Goal: Task Accomplishment & Management: Use online tool/utility

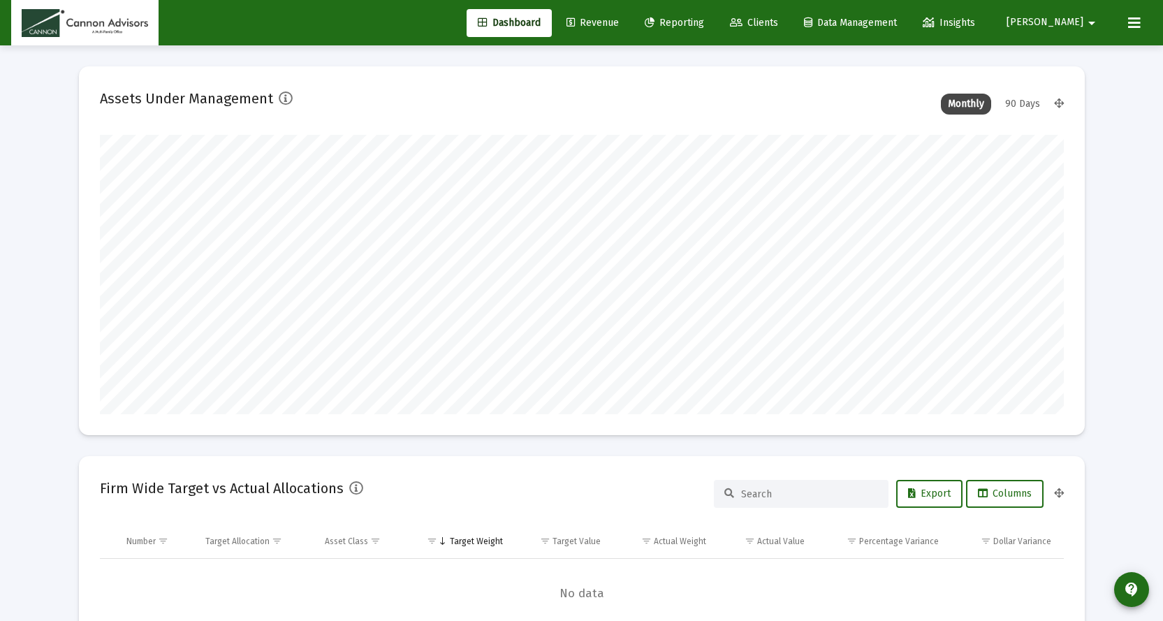
scroll to position [279, 519]
type input "[DATE]"
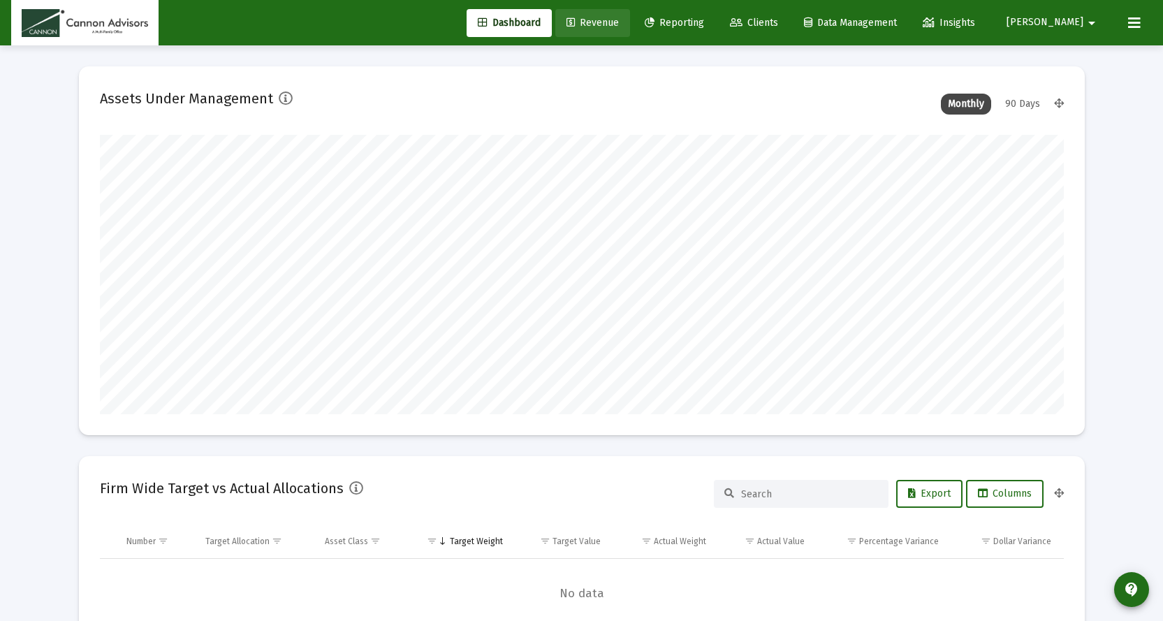
click at [630, 16] on link "Revenue" at bounding box center [592, 23] width 75 height 28
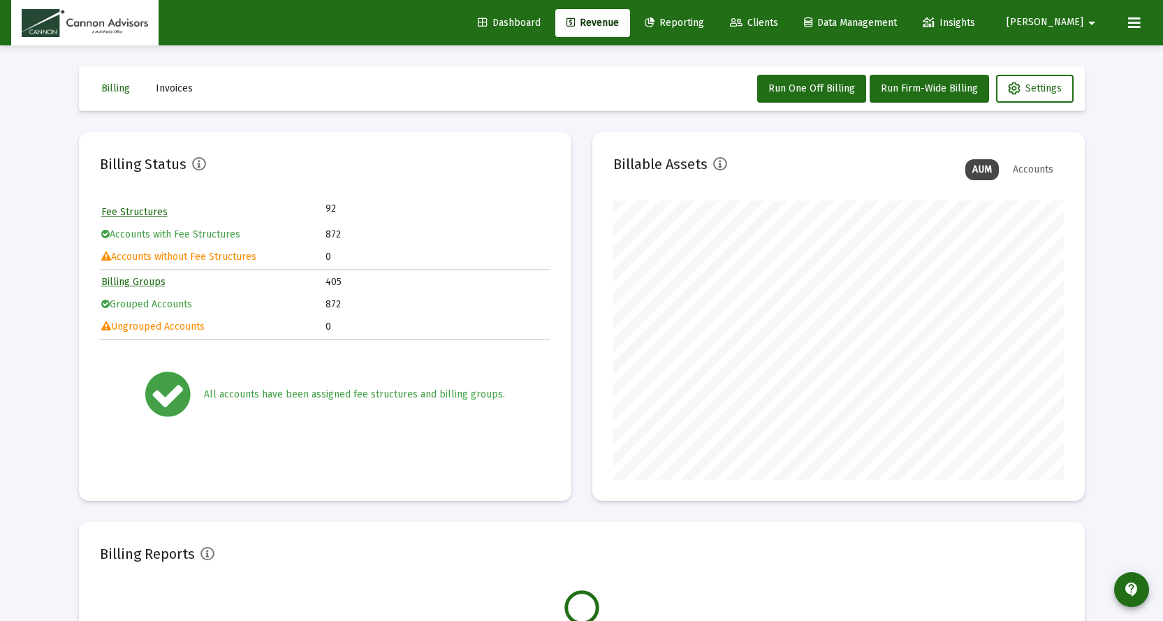
scroll to position [279, 451]
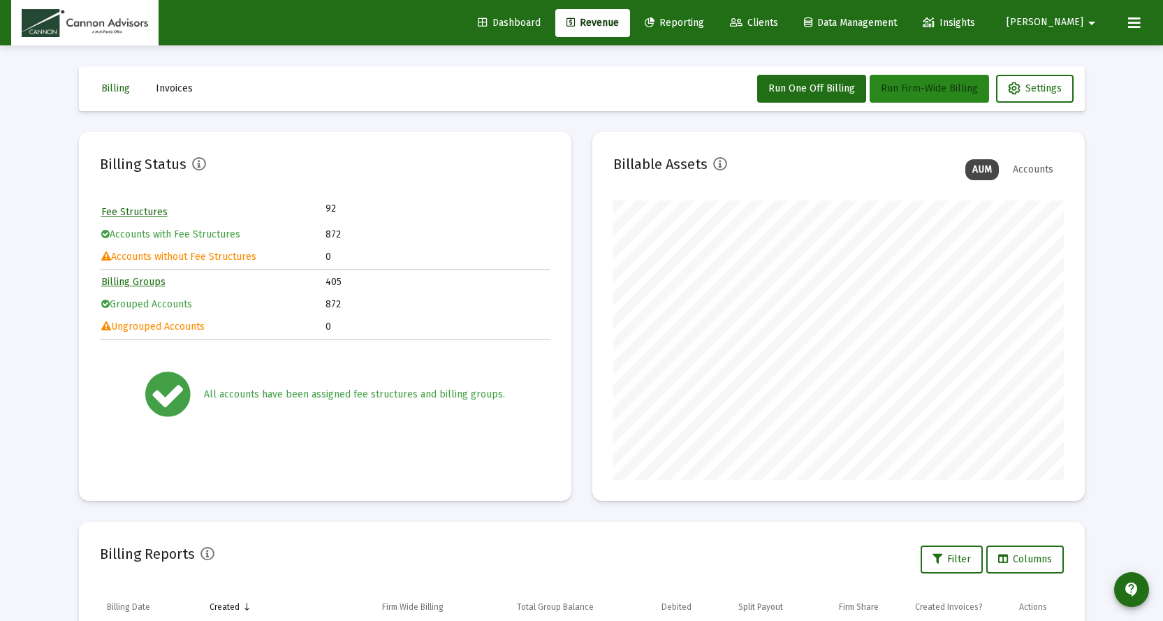
click at [913, 87] on span "Run Firm-Wide Billing" at bounding box center [929, 88] width 97 height 12
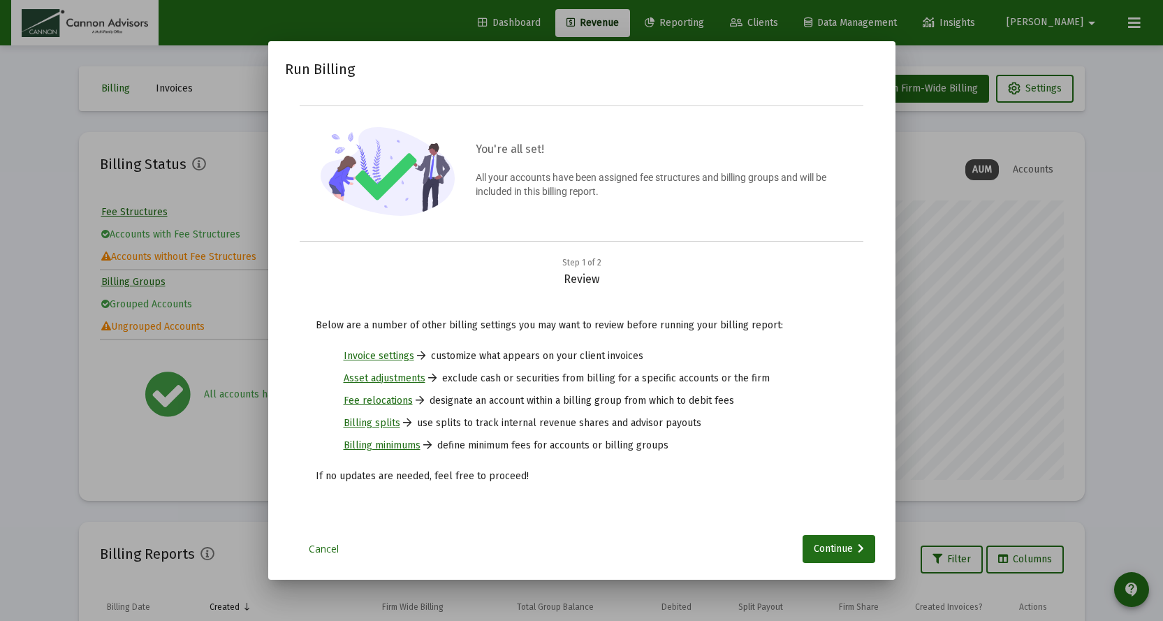
click at [910, 89] on div at bounding box center [581, 310] width 1163 height 621
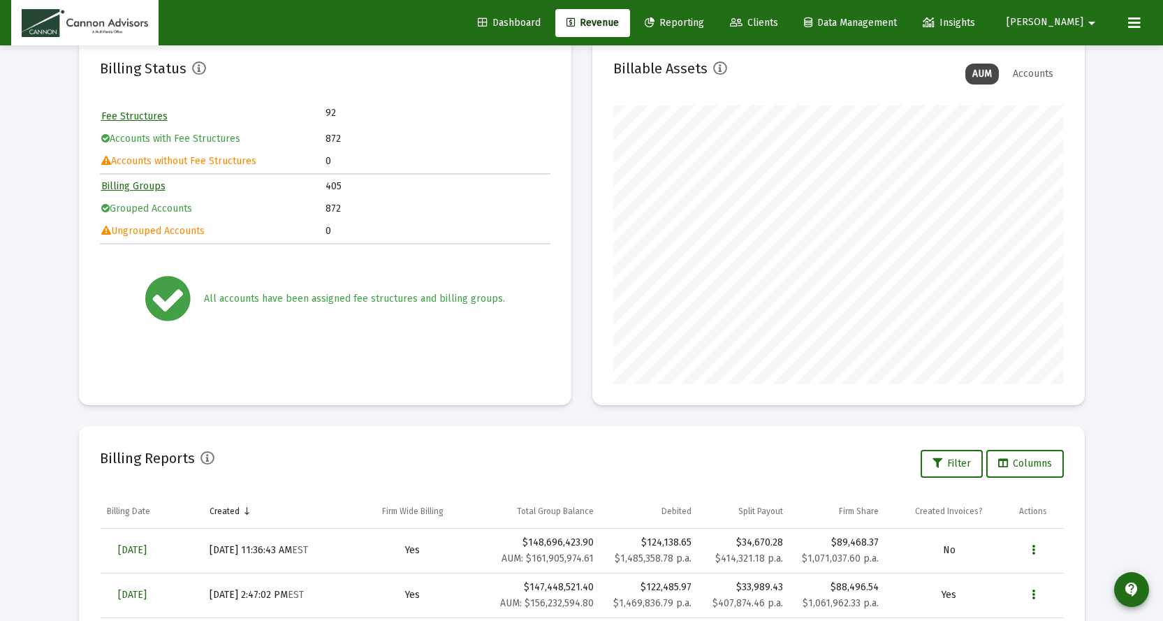
scroll to position [0, 0]
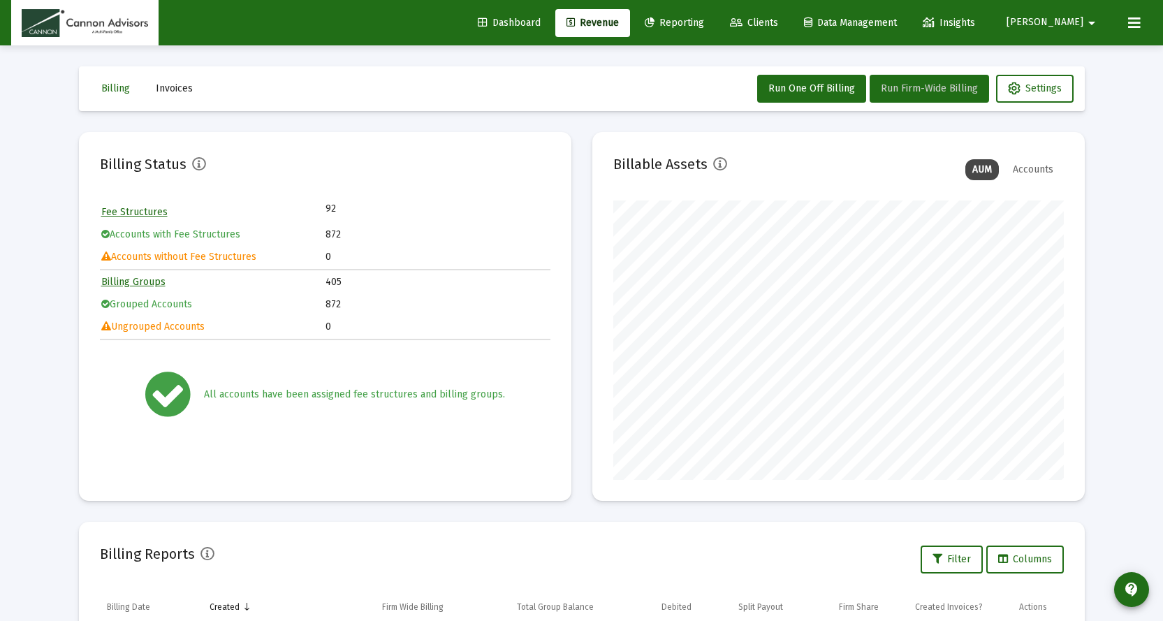
click at [940, 92] on span "Run Firm-Wide Billing" at bounding box center [929, 88] width 97 height 12
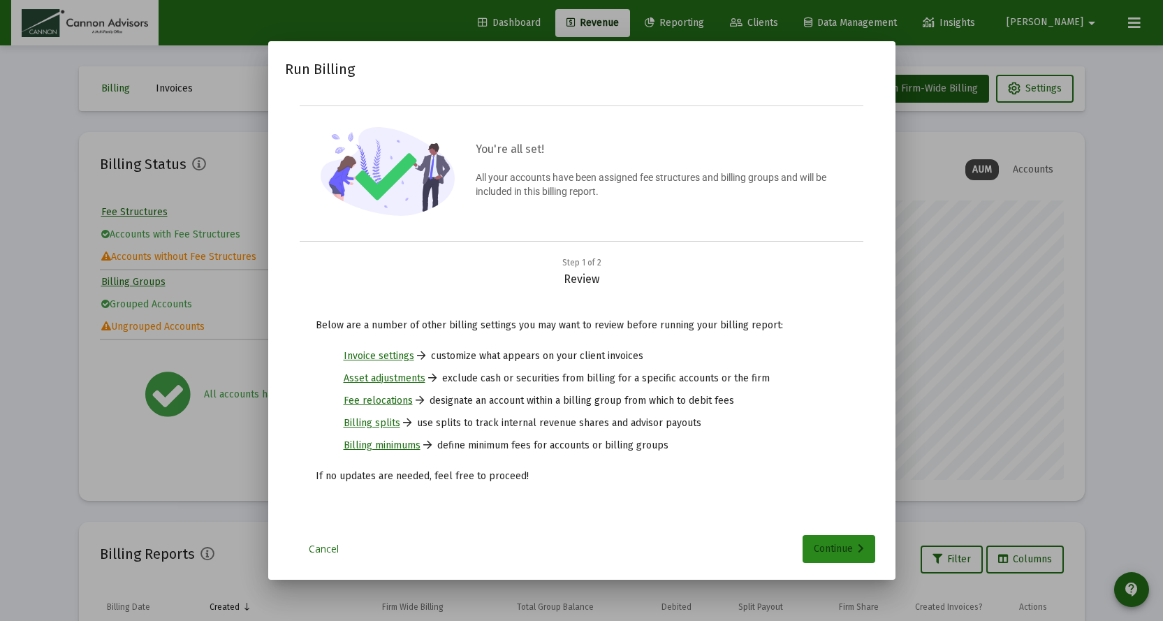
click at [834, 548] on div "Continue" at bounding box center [839, 549] width 50 height 28
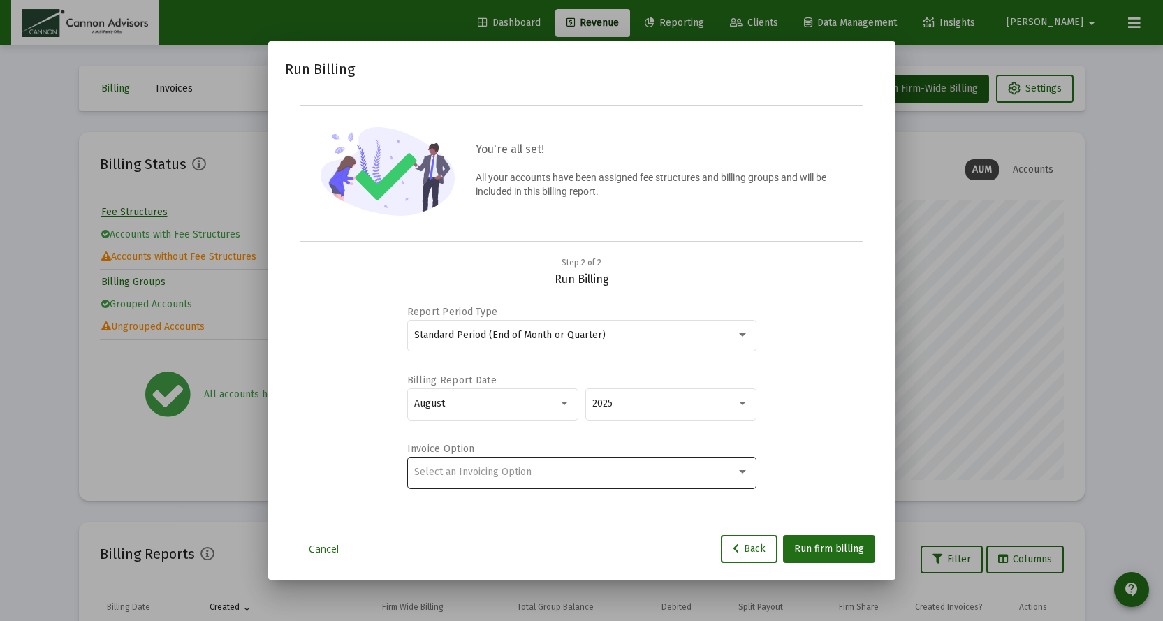
click at [707, 465] on div "Select an Invoicing Option" at bounding box center [581, 472] width 335 height 34
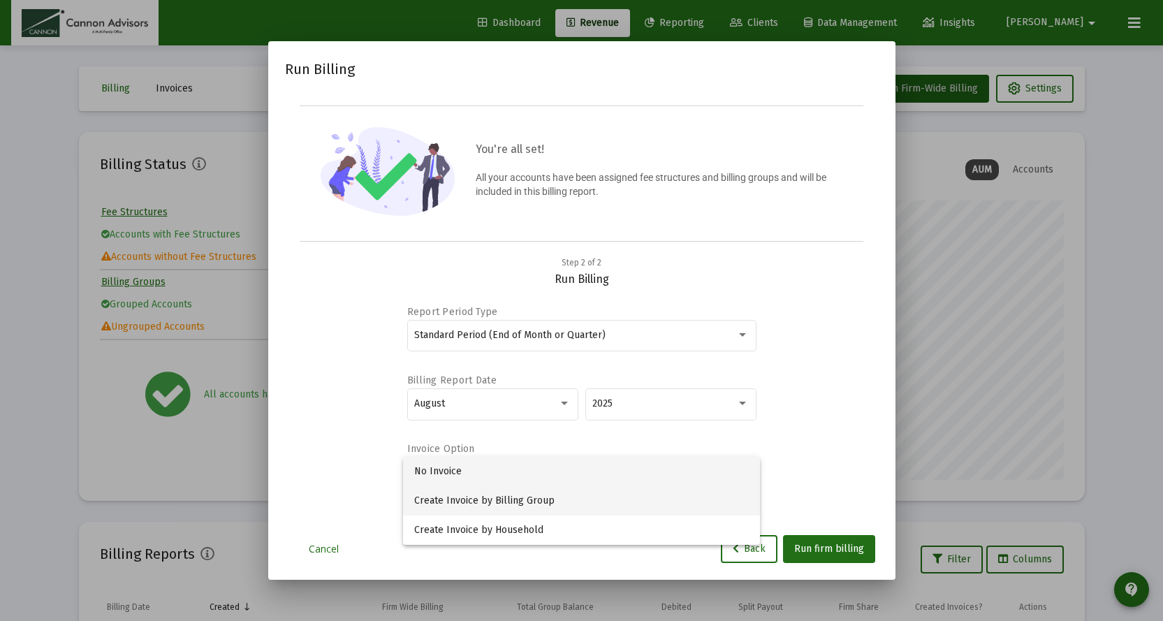
click at [509, 505] on span "Create Invoice by Billing Group" at bounding box center [581, 500] width 335 height 29
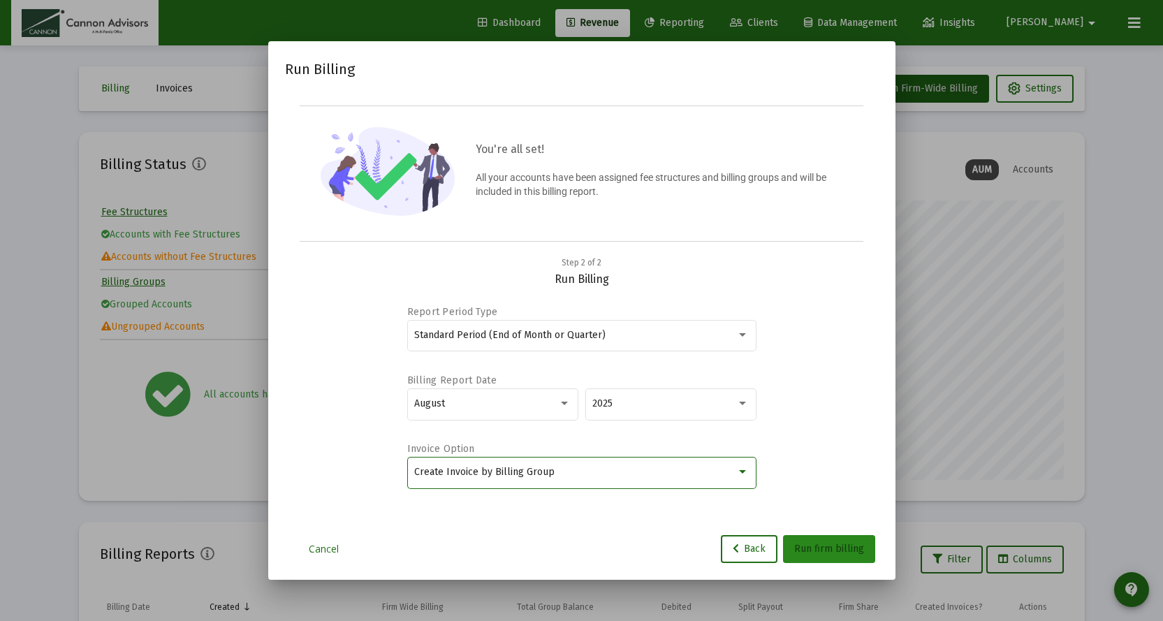
click at [835, 545] on span "Run firm billing" at bounding box center [829, 549] width 70 height 12
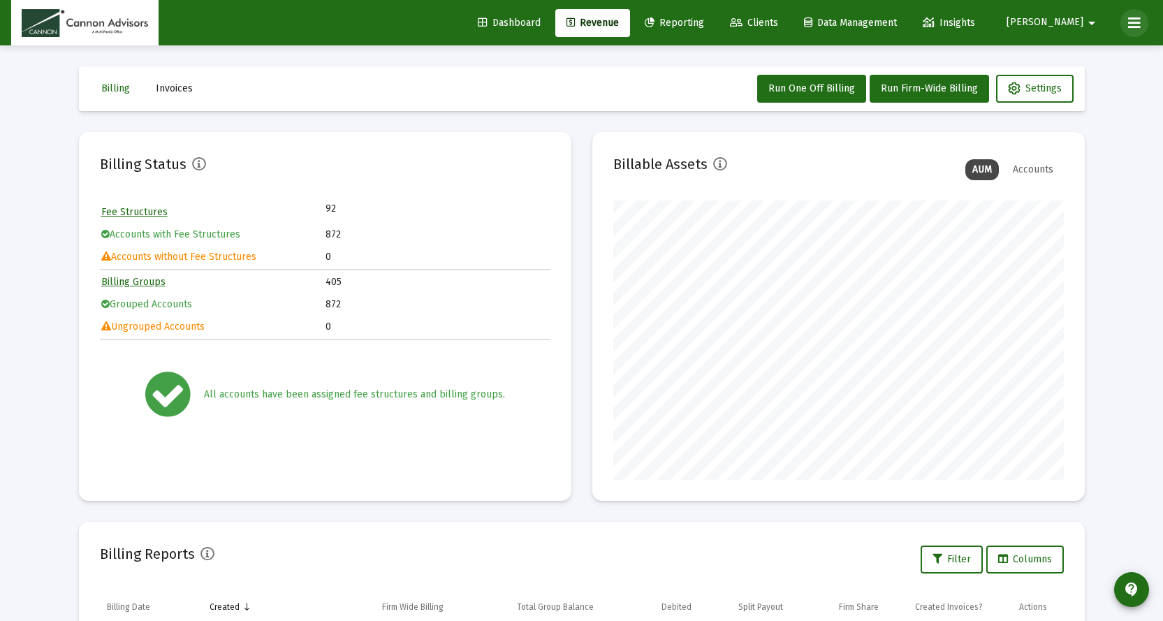
click at [1135, 20] on icon at bounding box center [1134, 23] width 13 height 17
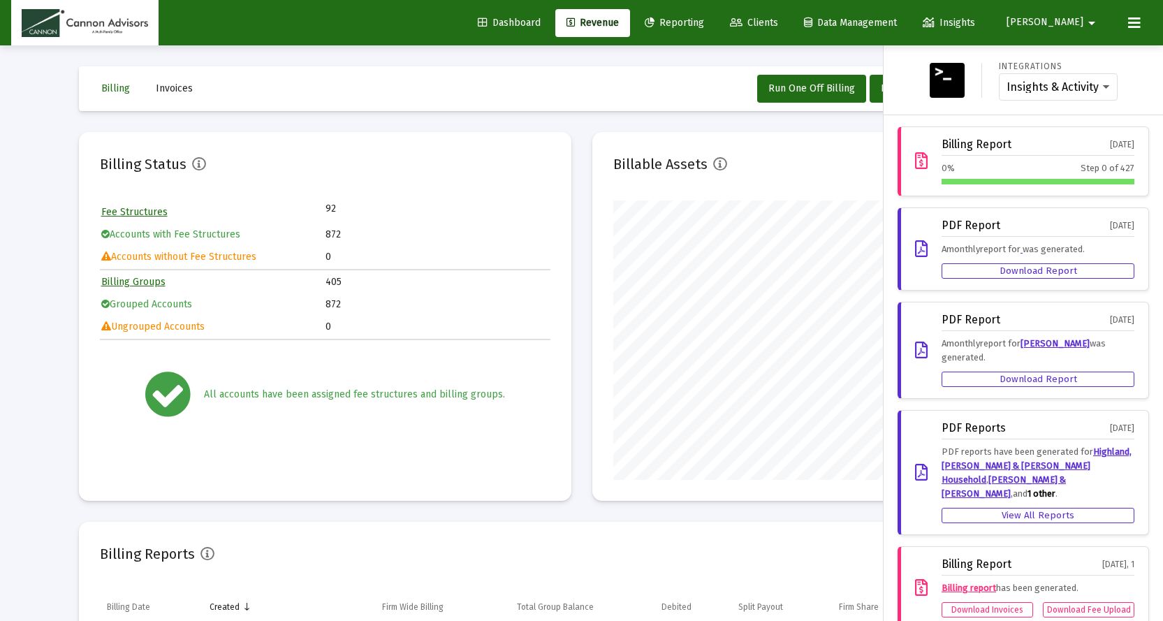
click at [755, 201] on div at bounding box center [581, 310] width 1163 height 621
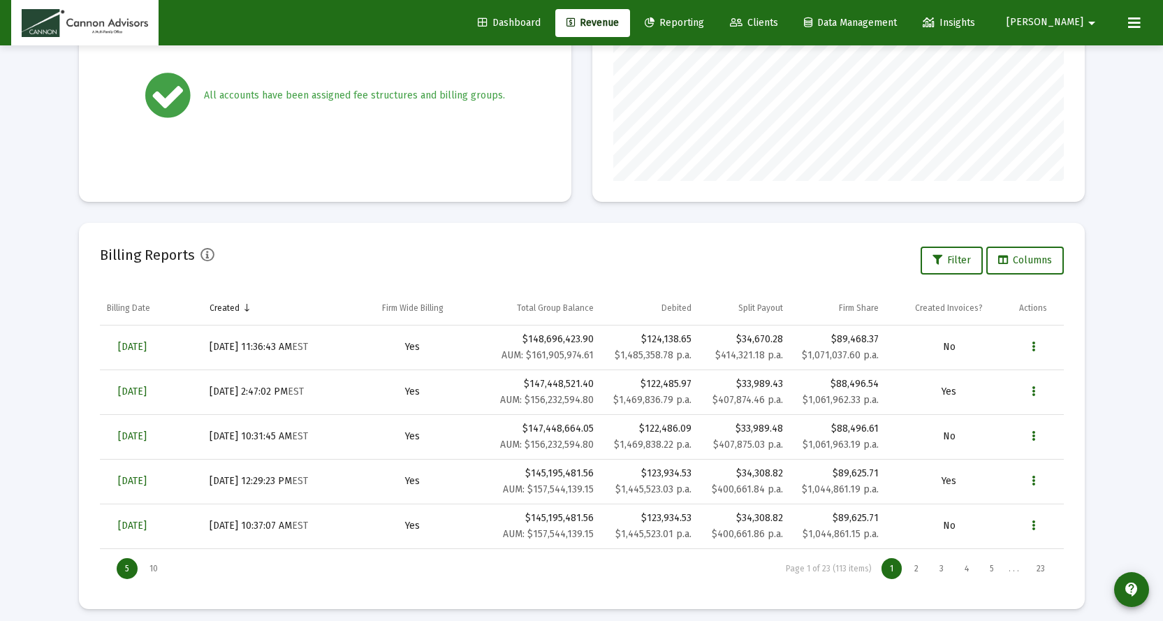
scroll to position [308, 0]
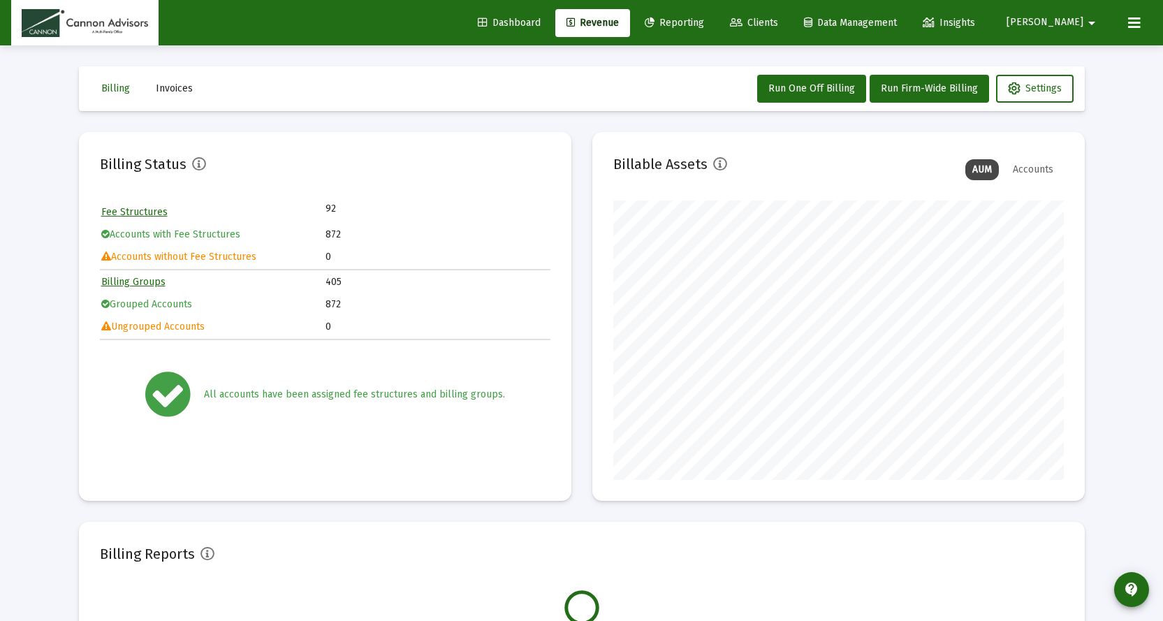
scroll to position [279, 451]
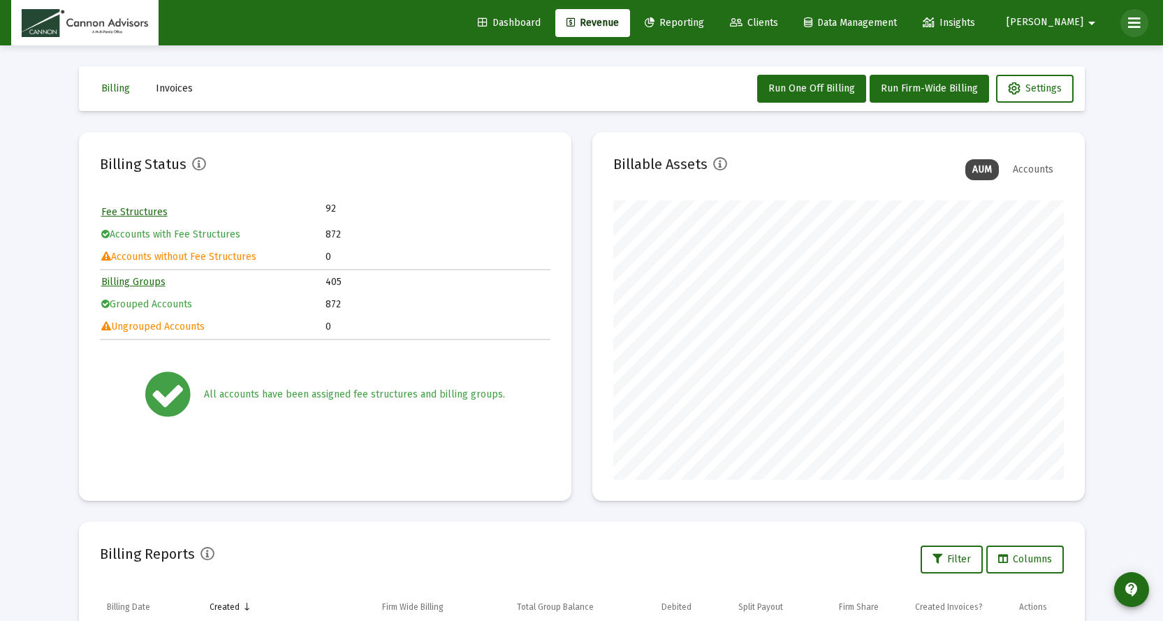
click at [1136, 24] on icon at bounding box center [1134, 23] width 13 height 17
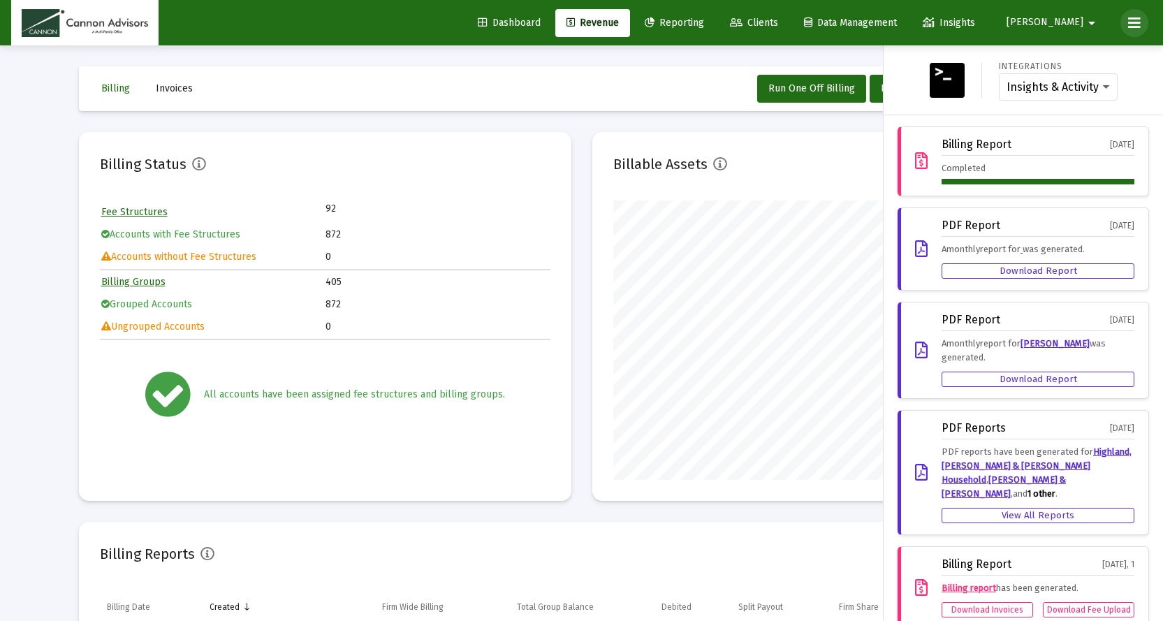
click at [1136, 24] on icon at bounding box center [1134, 23] width 13 height 17
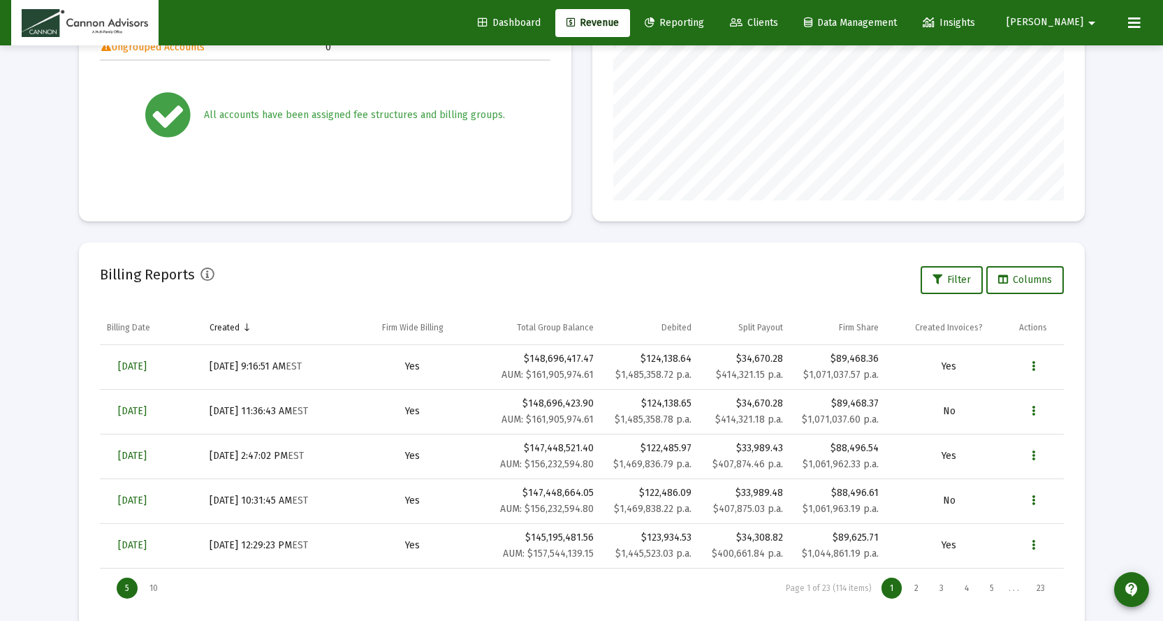
scroll to position [210, 0]
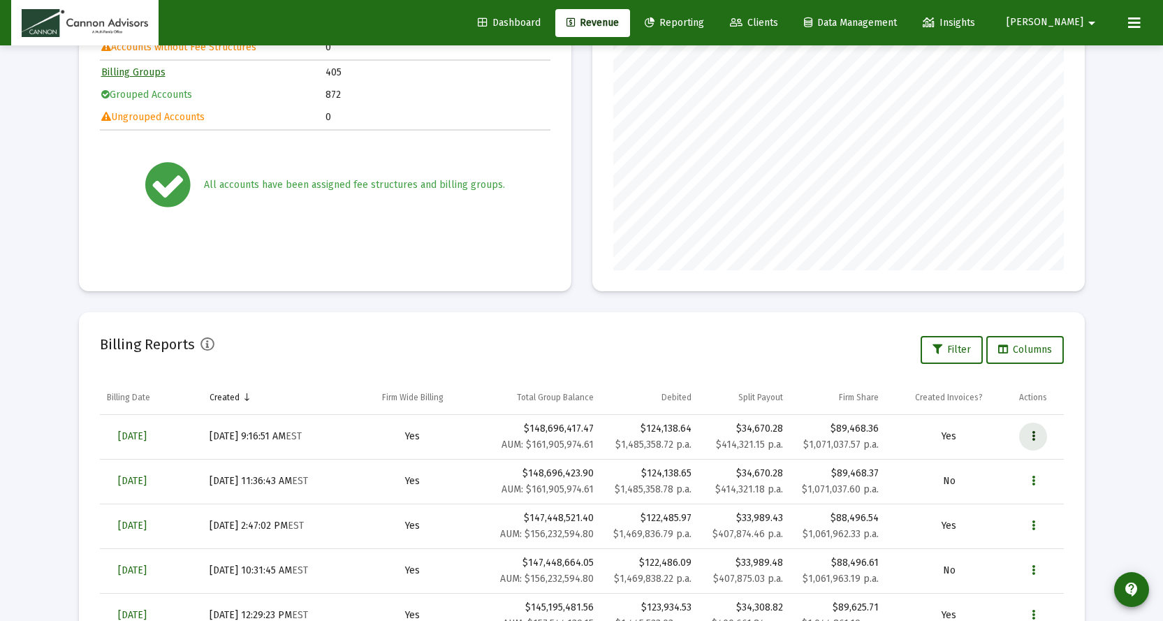
click at [1034, 437] on icon "Data grid" at bounding box center [1033, 436] width 3 height 17
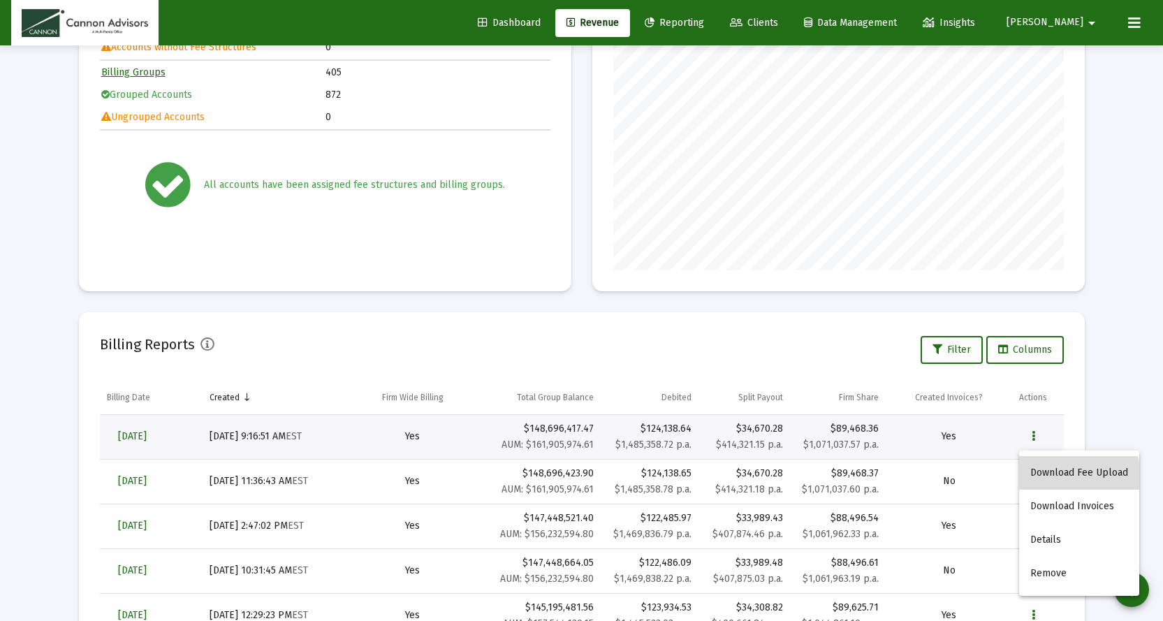
click at [1055, 478] on button "Download Fee Upload" at bounding box center [1079, 473] width 120 height 34
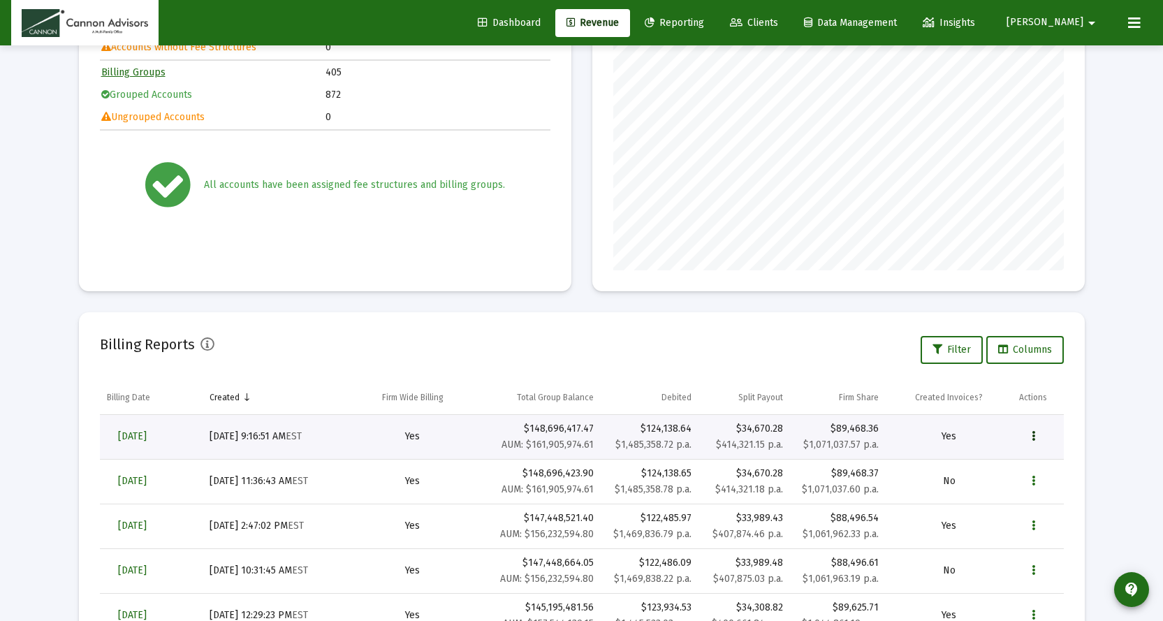
scroll to position [308, 0]
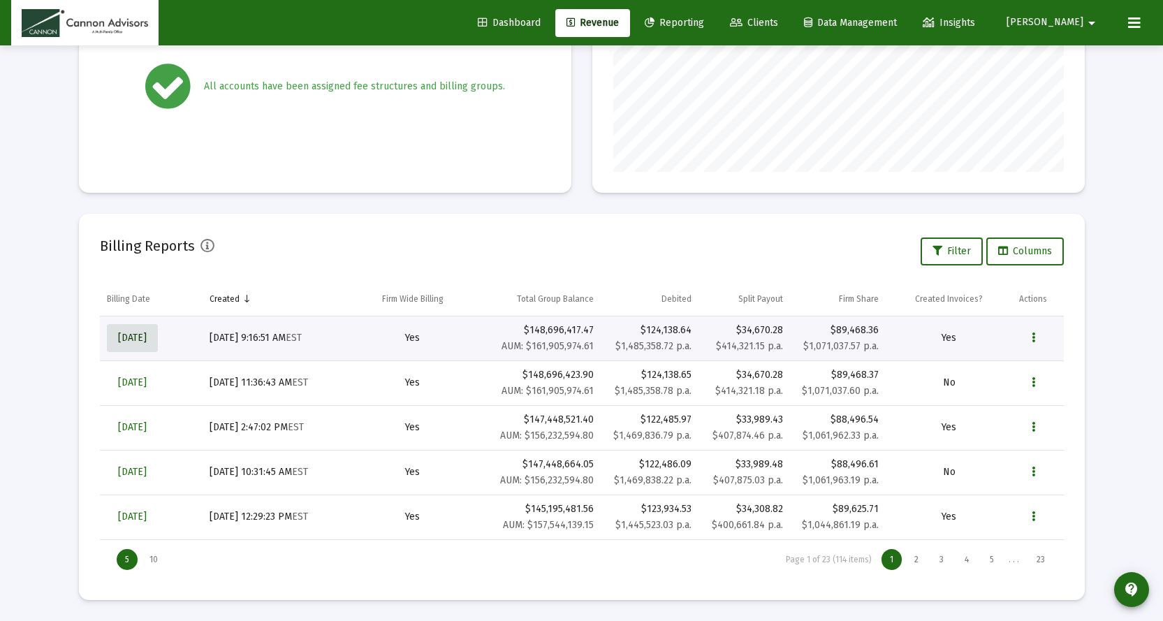
click at [147, 333] on span "[DATE]" at bounding box center [132, 338] width 29 height 12
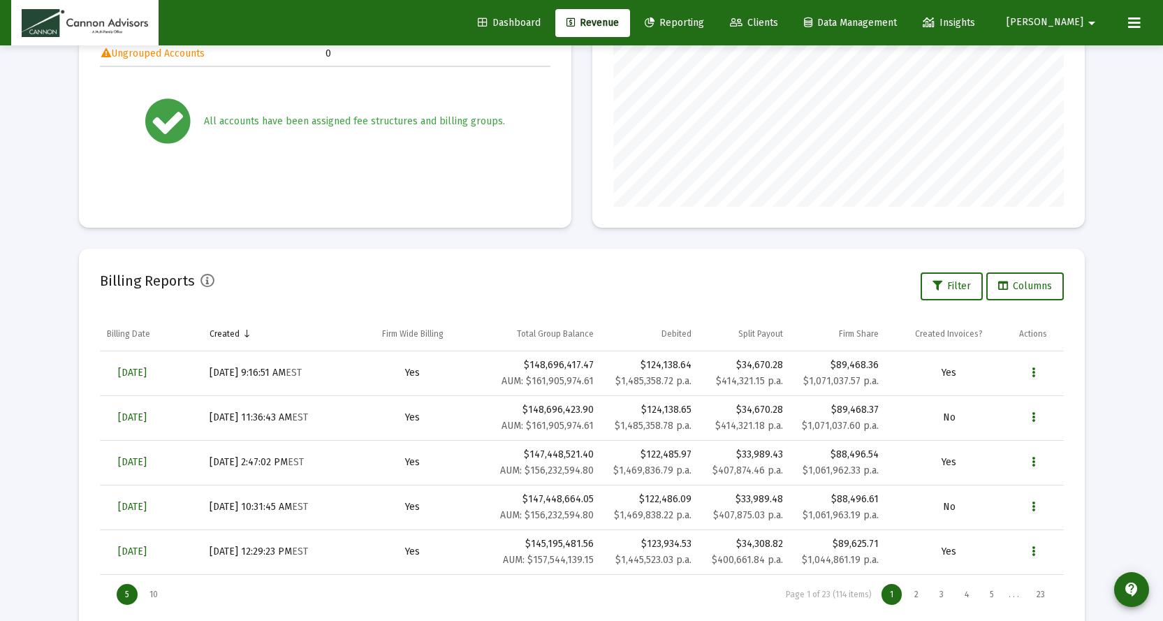
scroll to position [308, 0]
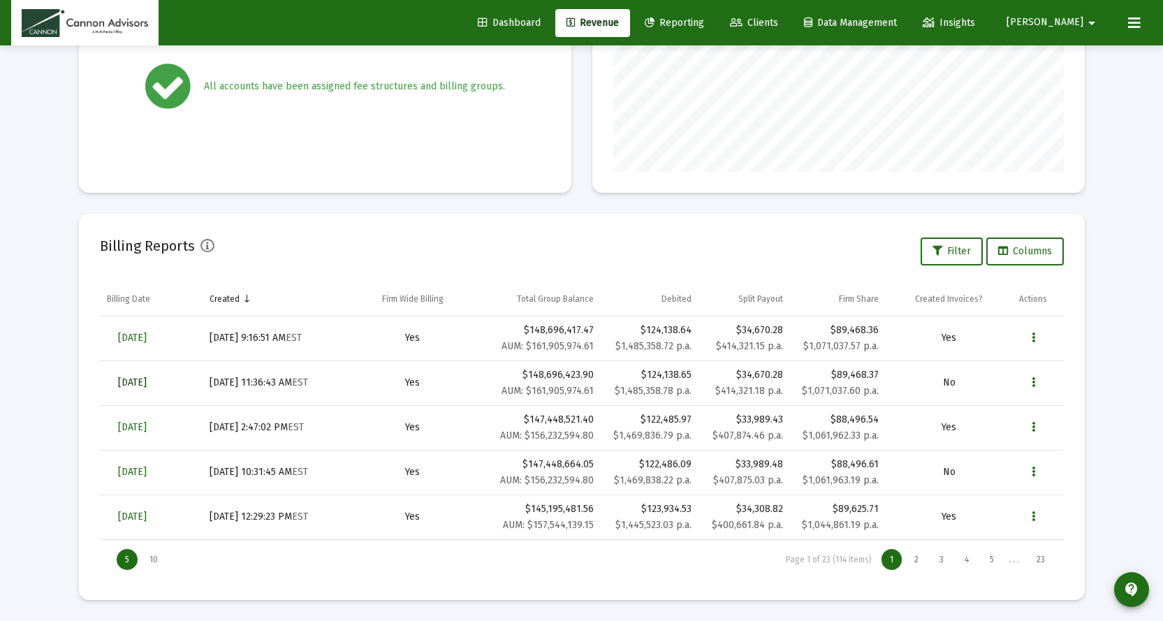
click at [147, 385] on span "[DATE]" at bounding box center [132, 383] width 29 height 12
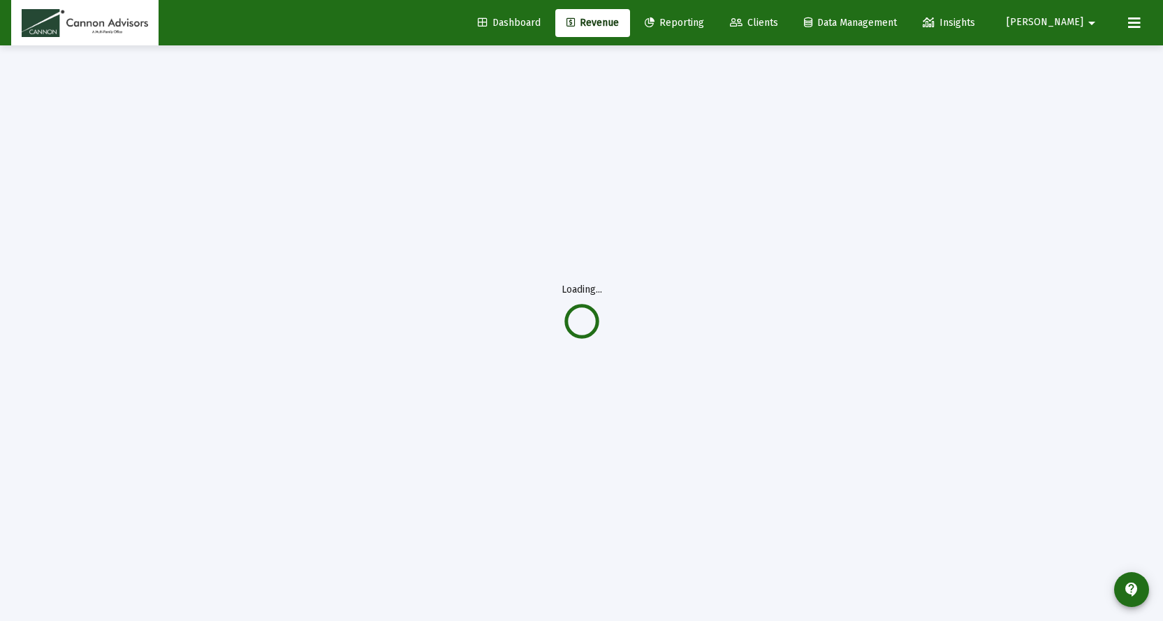
scroll to position [45, 0]
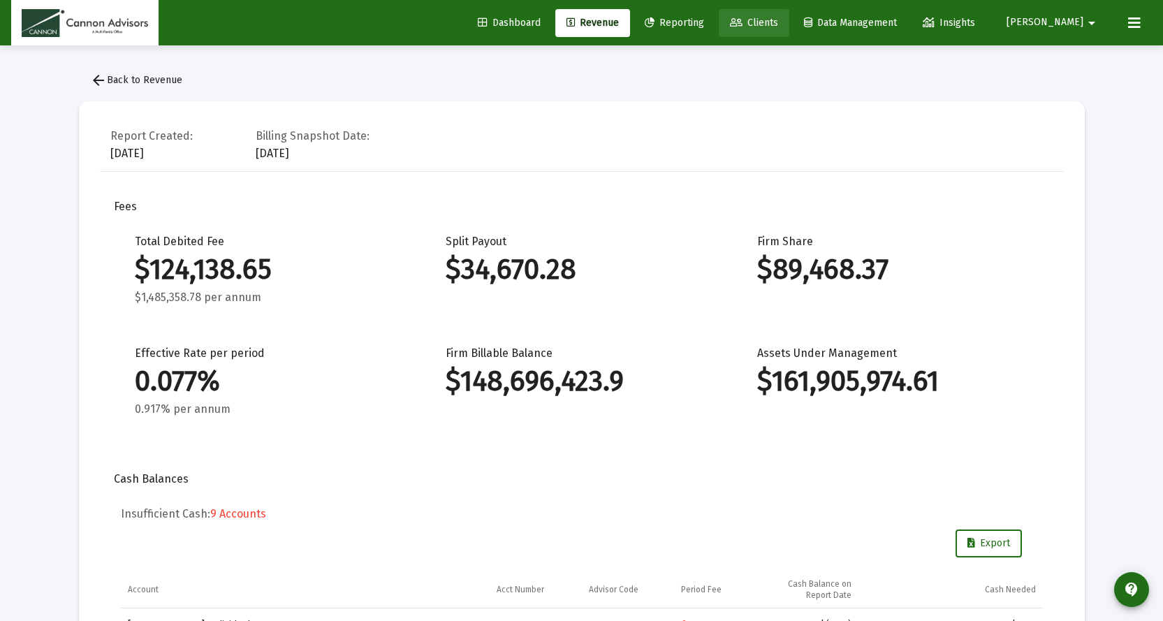
click at [778, 20] on span "Clients" at bounding box center [754, 23] width 48 height 12
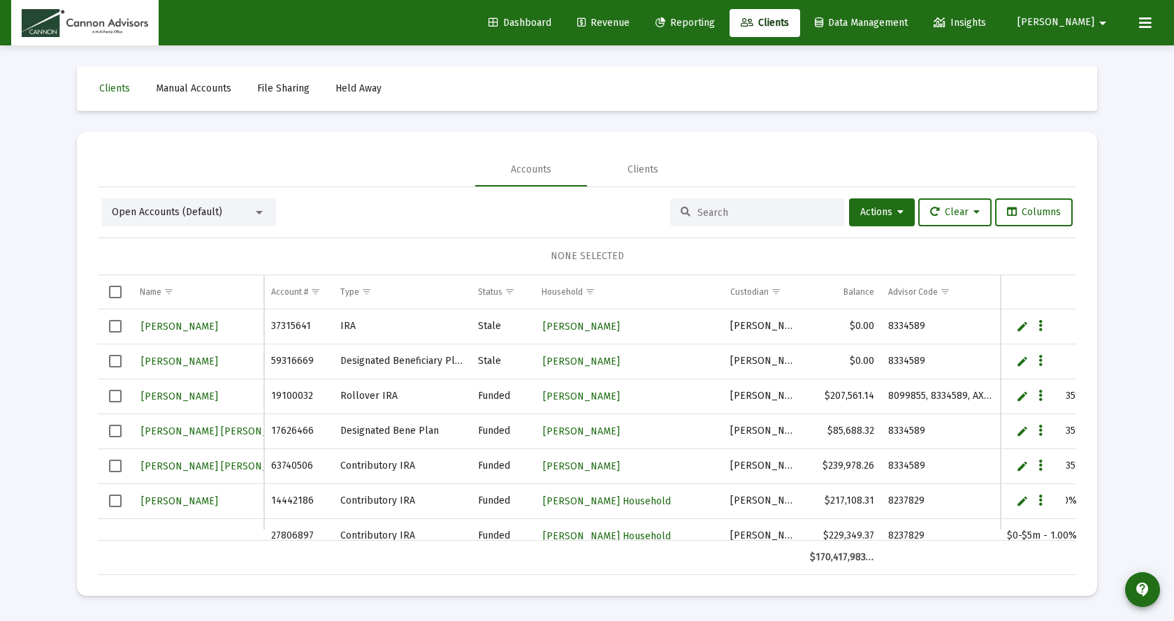
click at [729, 215] on input at bounding box center [765, 213] width 137 height 12
drag, startPoint x: 643, startPoint y: 166, endPoint x: 690, endPoint y: 196, distance: 55.4
click at [643, 165] on div "Clients" at bounding box center [642, 170] width 31 height 14
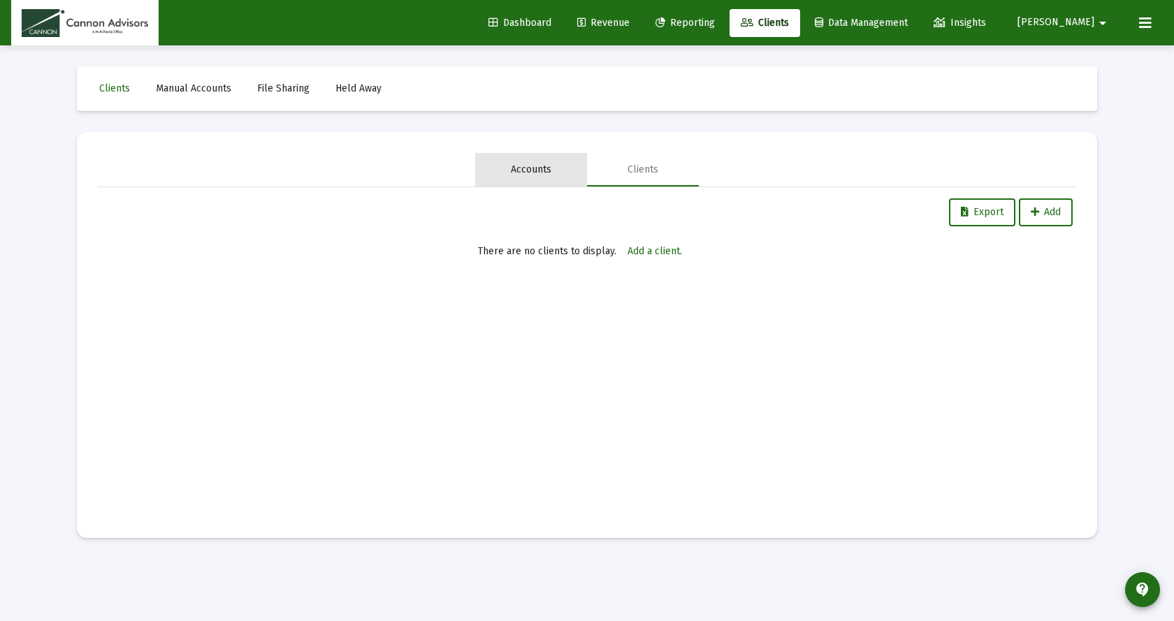
click at [540, 166] on div "Accounts" at bounding box center [531, 170] width 41 height 14
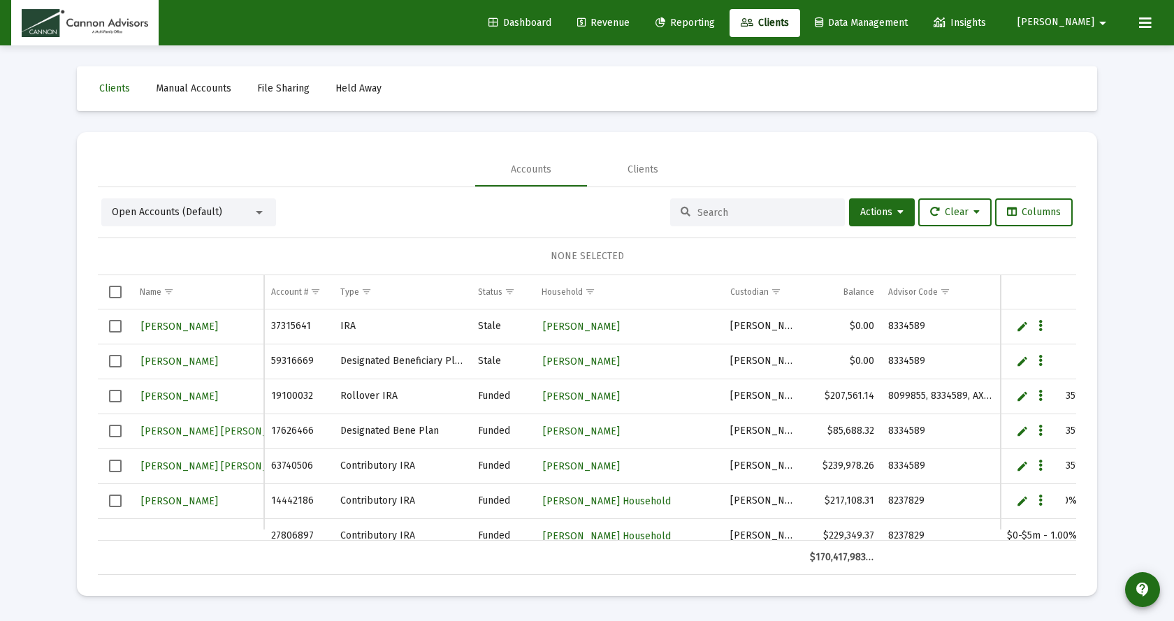
click at [719, 221] on div at bounding box center [757, 212] width 175 height 28
click at [718, 217] on input at bounding box center [765, 213] width 137 height 12
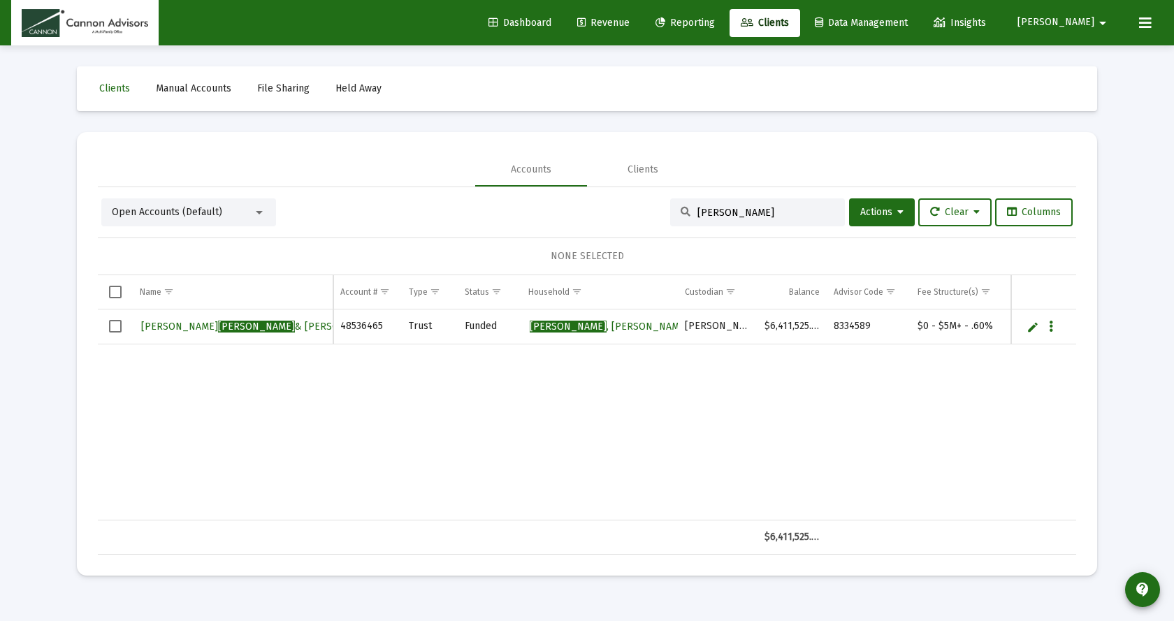
type input "[PERSON_NAME]"
click at [381, 322] on span "[PERSON_NAME]" at bounding box center [419, 327] width 77 height 12
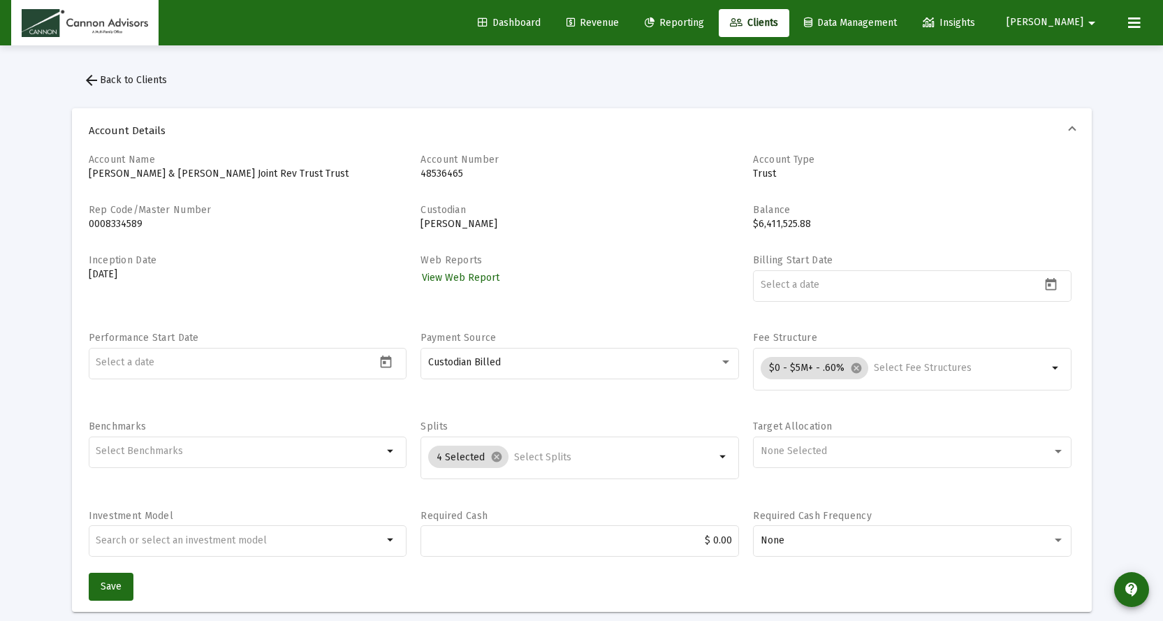
click at [619, 22] on span "Revenue" at bounding box center [593, 23] width 52 height 12
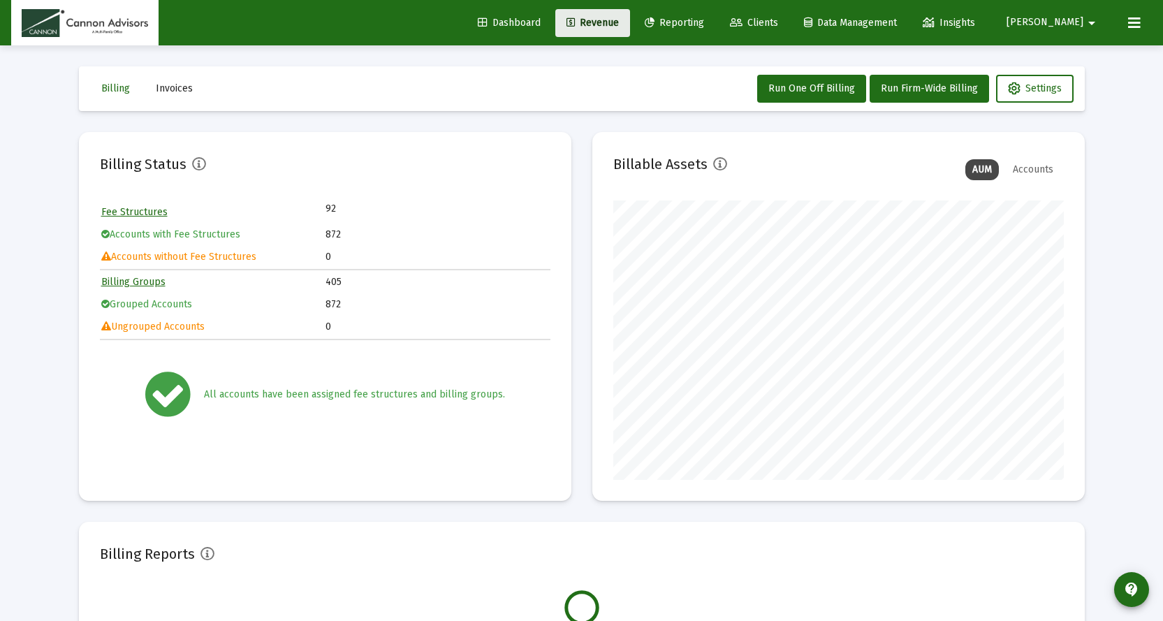
scroll to position [279, 451]
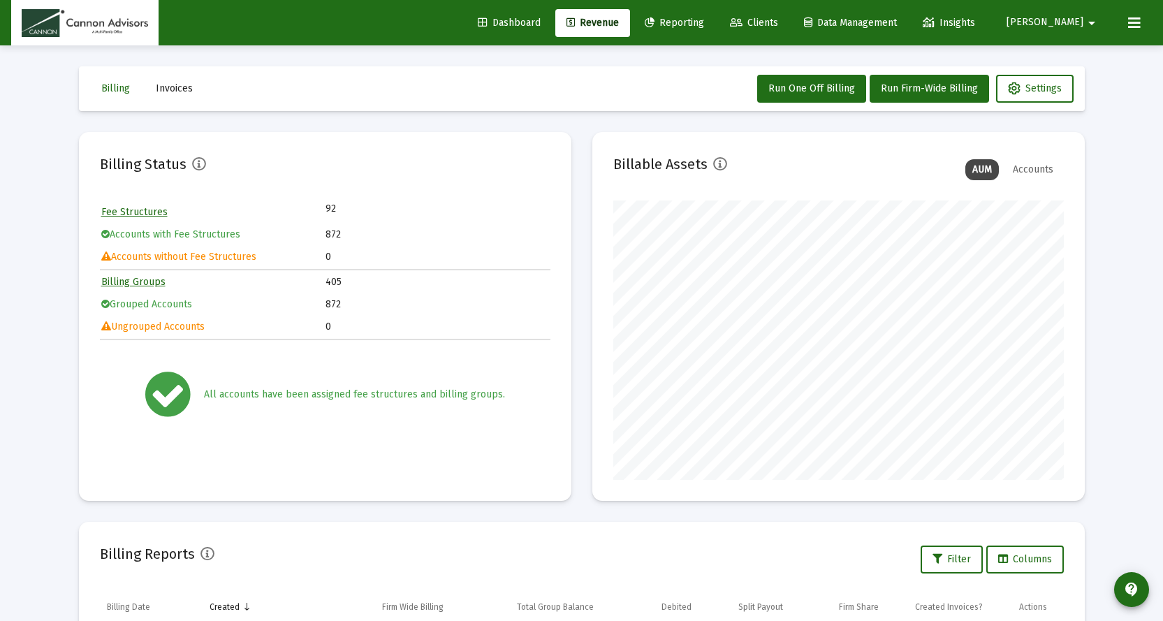
click at [778, 20] on span "Clients" at bounding box center [754, 23] width 48 height 12
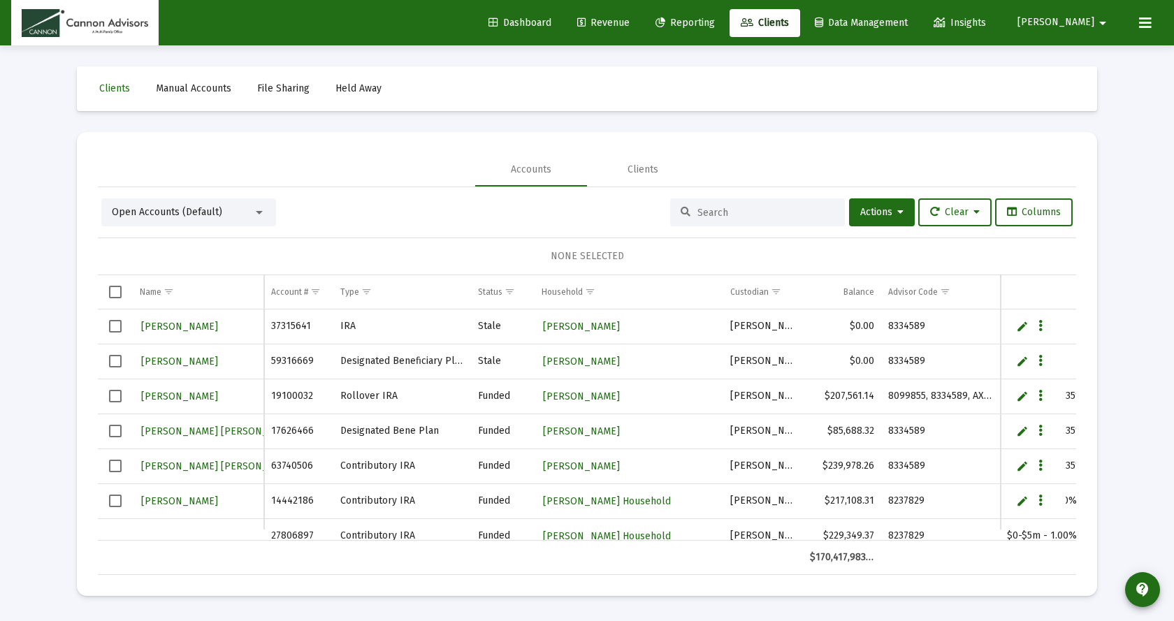
click at [630, 19] on span "Revenue" at bounding box center [603, 23] width 52 height 12
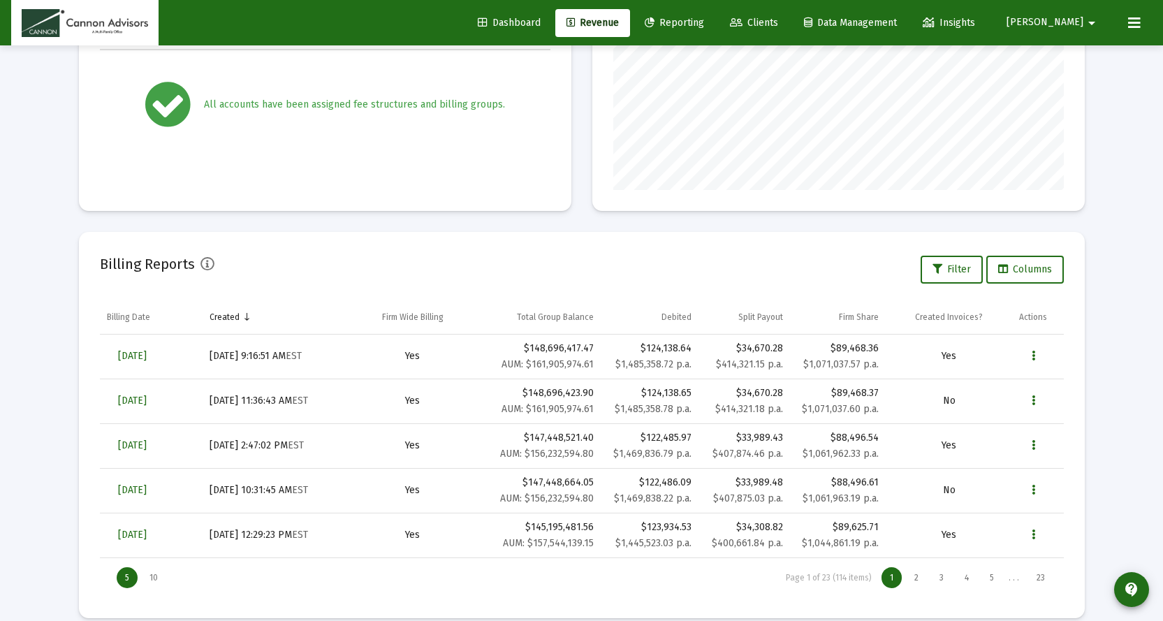
scroll to position [308, 0]
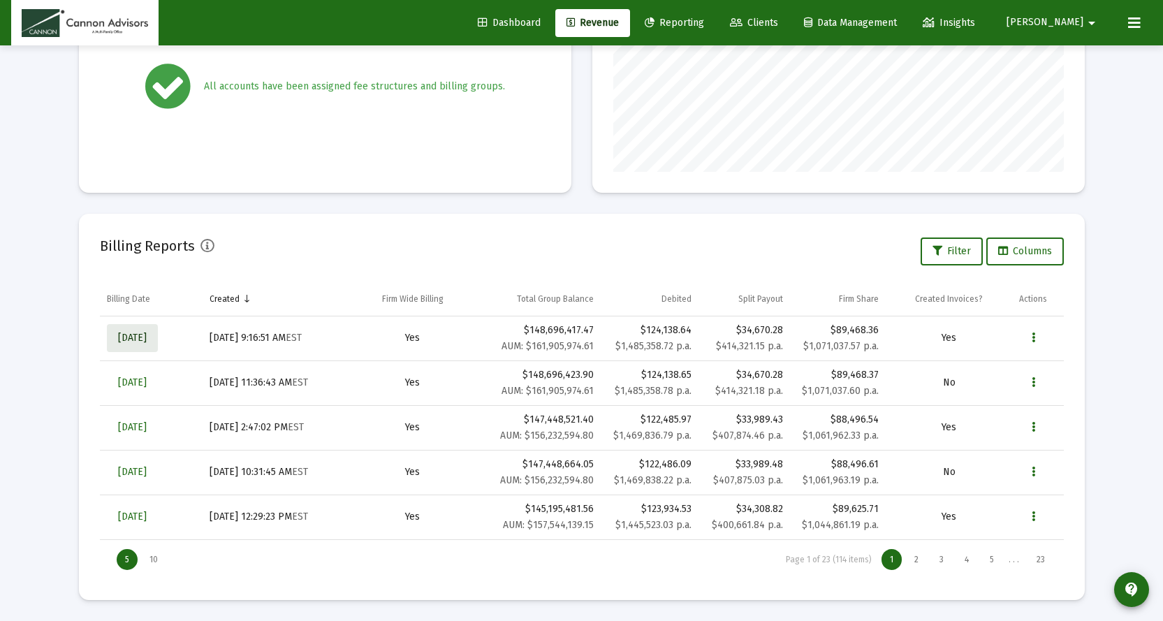
click at [140, 335] on span "[DATE]" at bounding box center [132, 338] width 29 height 12
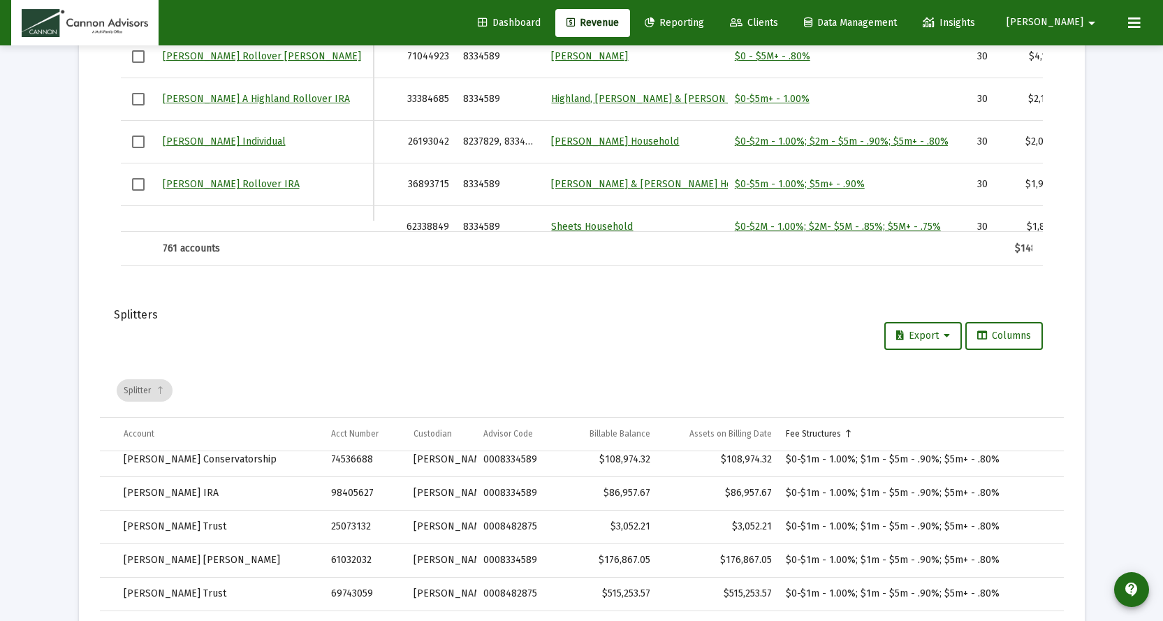
scroll to position [1813, 0]
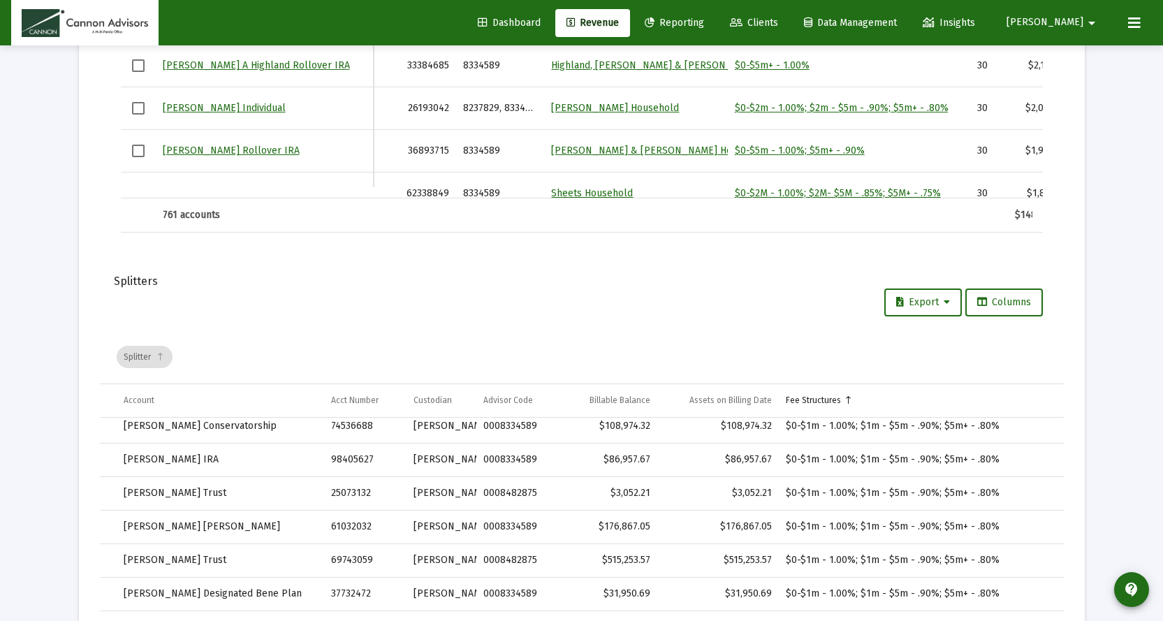
click at [161, 353] on span "Data grid toolbar" at bounding box center [160, 356] width 10 height 10
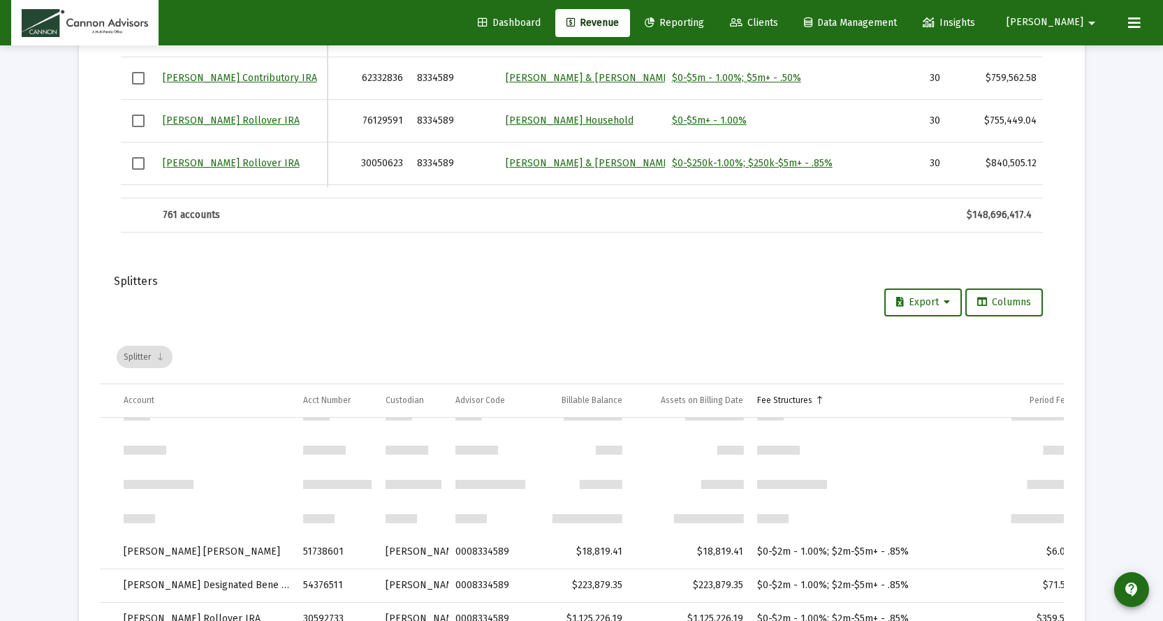
scroll to position [15651, 0]
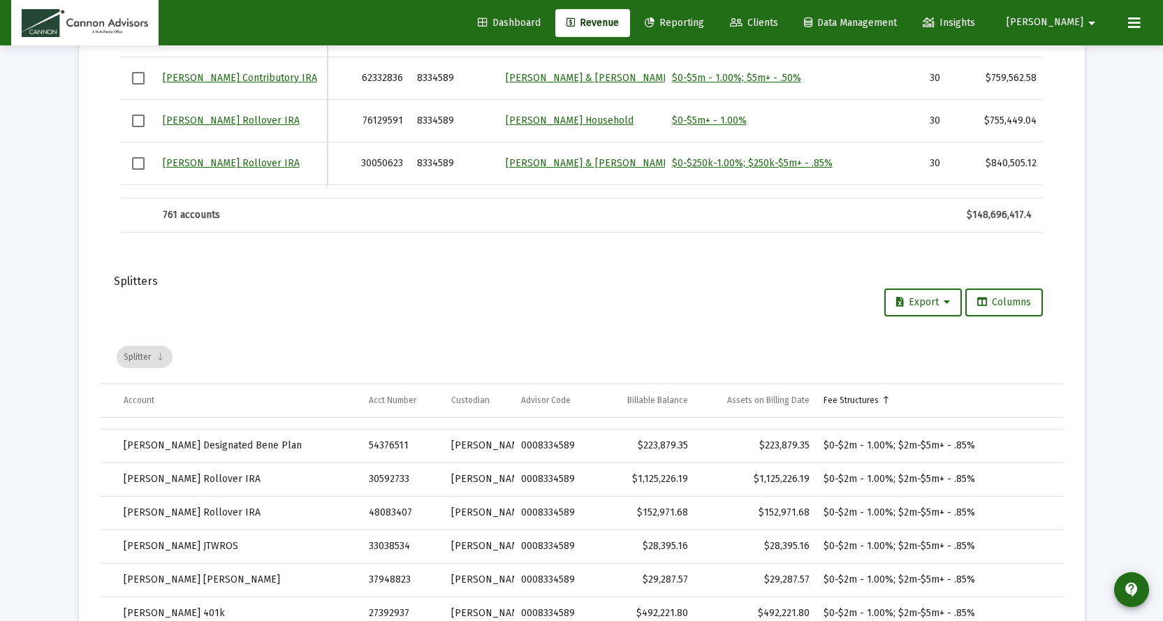
click at [305, 514] on td "[PERSON_NAME] Rollover IRA" at bounding box center [240, 513] width 246 height 34
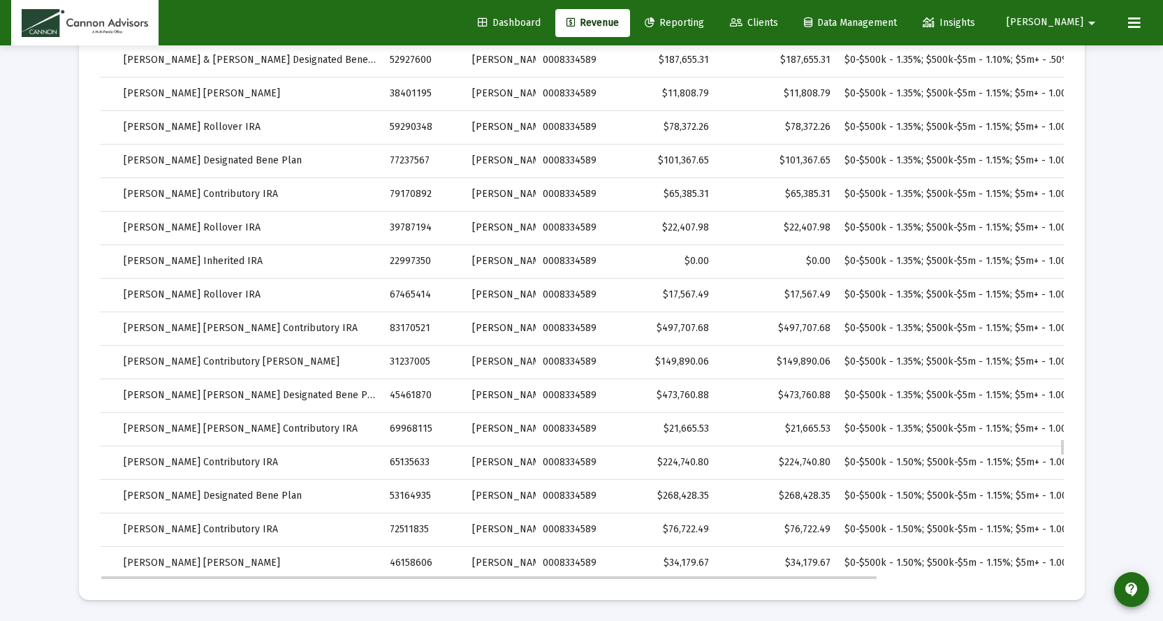
scroll to position [16560, 0]
click at [361, 565] on td "[PERSON_NAME] [PERSON_NAME]" at bounding box center [250, 563] width 267 height 34
drag, startPoint x: 362, startPoint y: 561, endPoint x: 301, endPoint y: 551, distance: 61.7
click at [301, 551] on td "[PERSON_NAME] [PERSON_NAME]" at bounding box center [250, 563] width 267 height 34
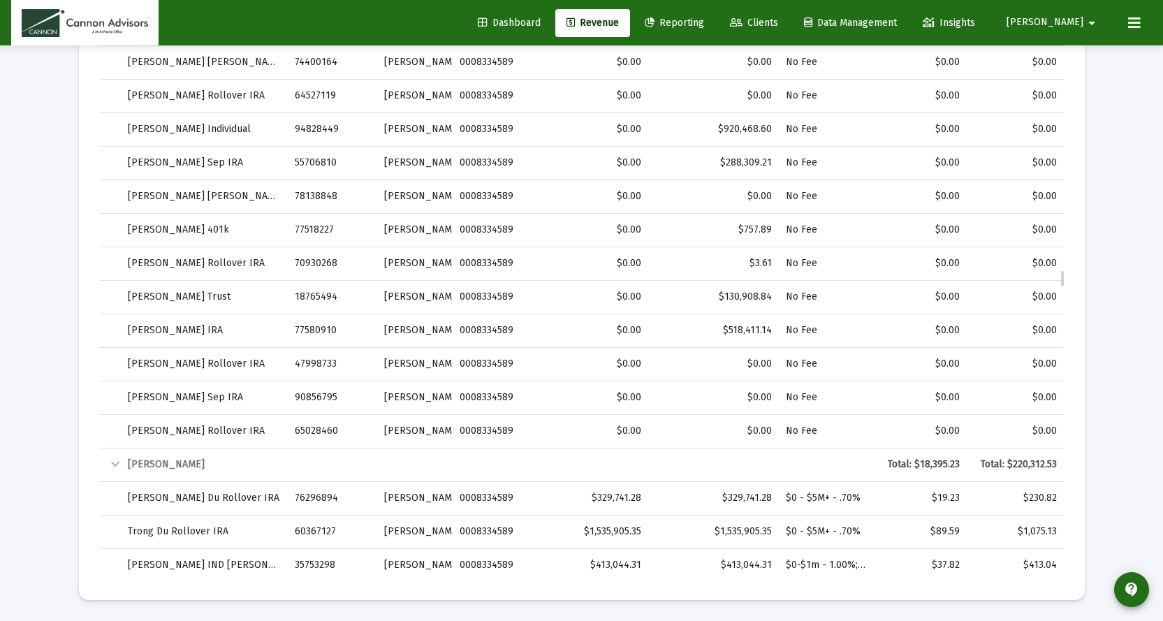
scroll to position [10691, 0]
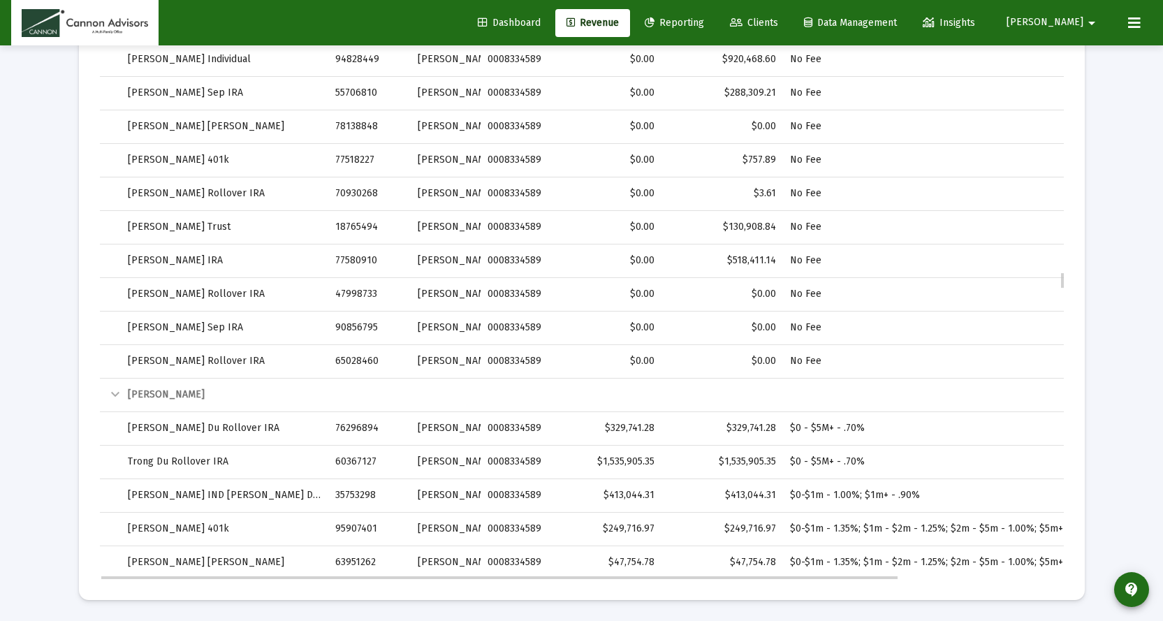
click at [110, 396] on div "Collapse" at bounding box center [115, 394] width 17 height 17
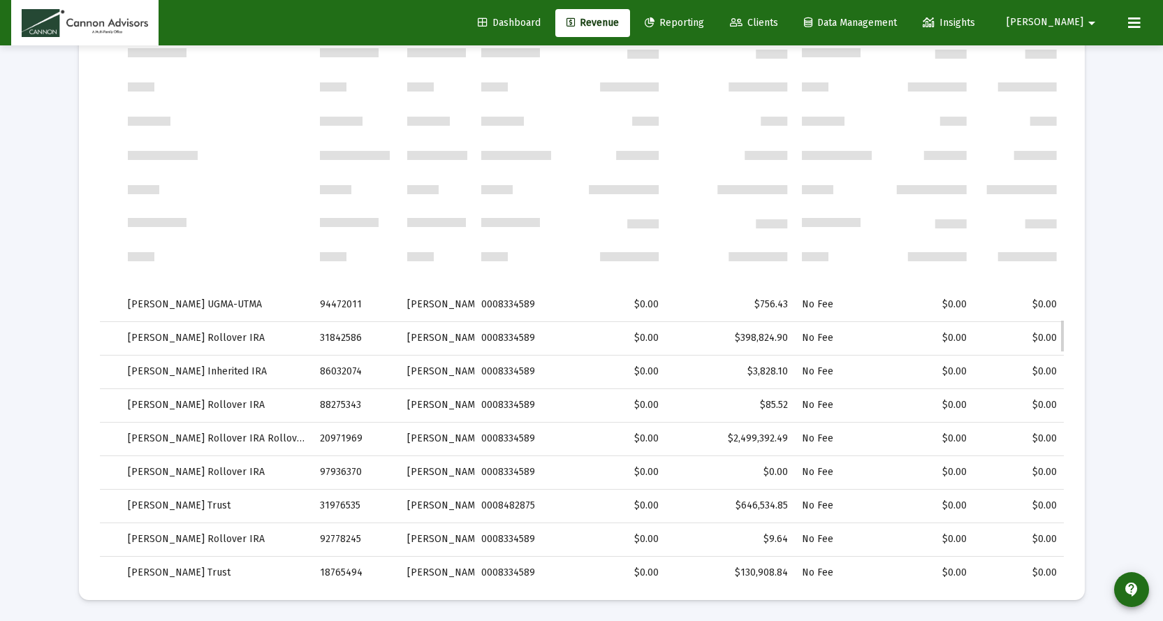
scroll to position [6401, 0]
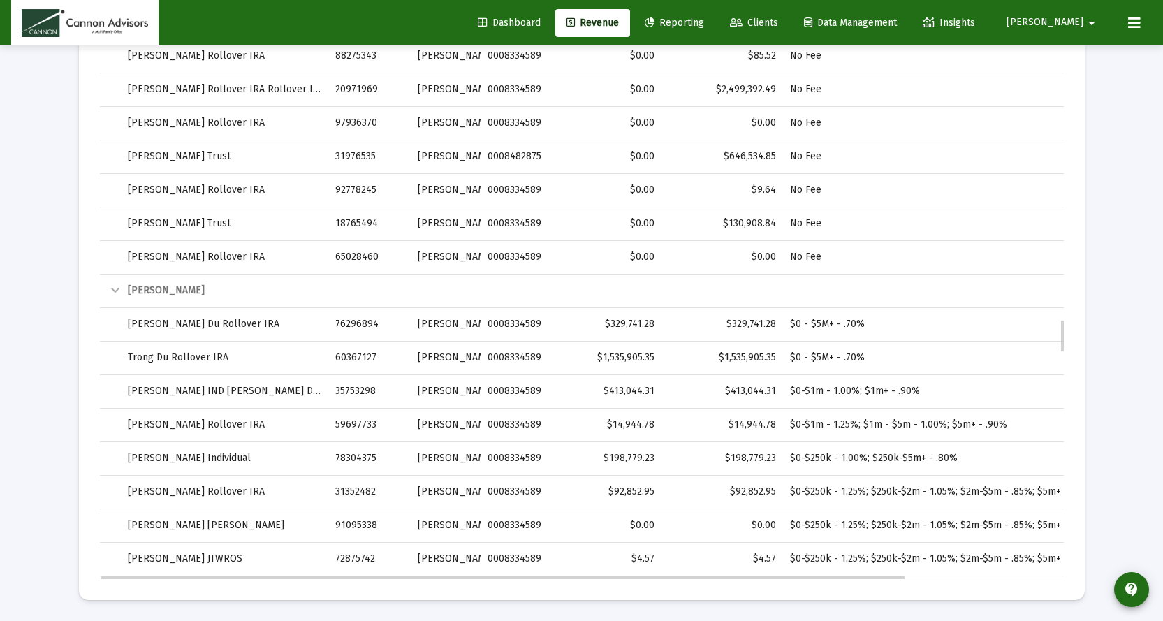
click at [114, 287] on div "Collapse" at bounding box center [115, 290] width 17 height 17
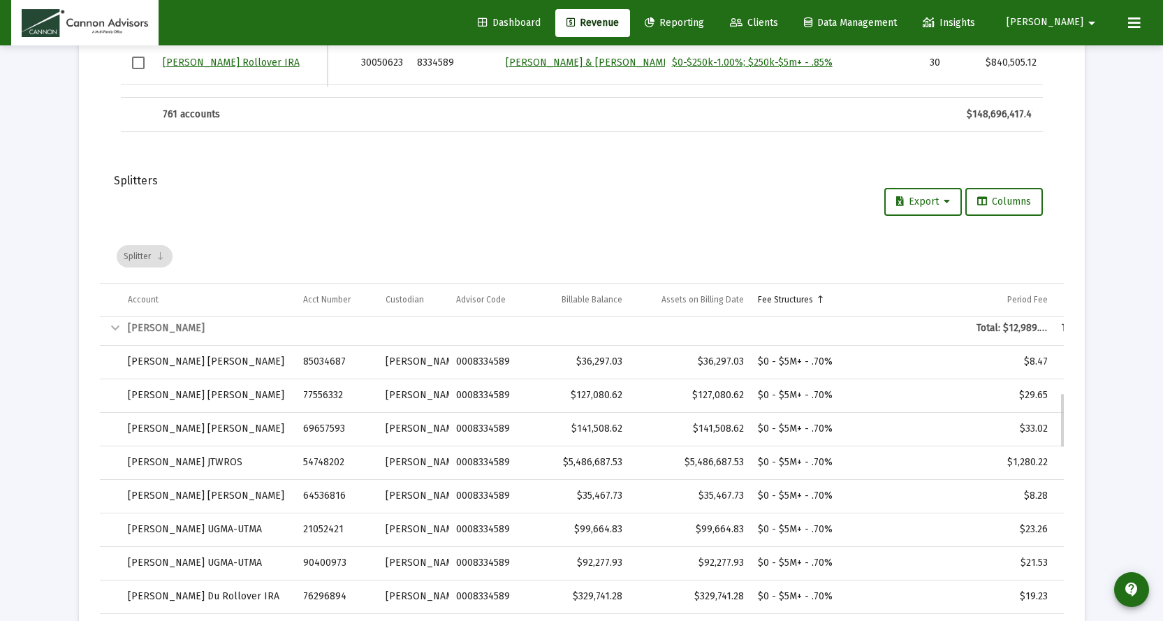
scroll to position [769, 0]
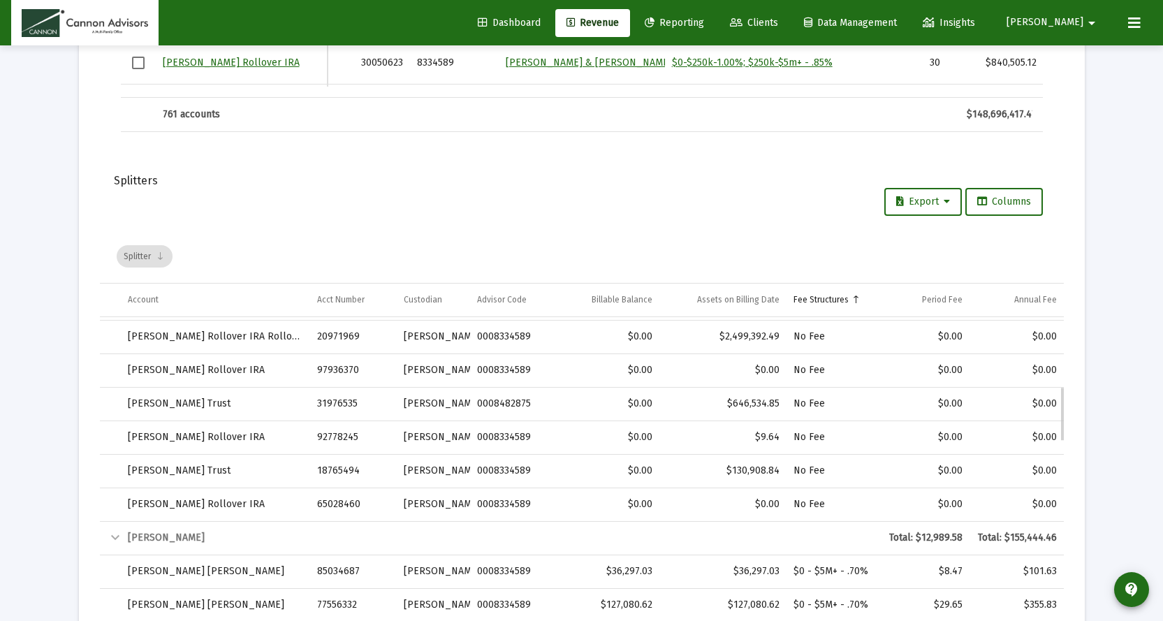
click at [107, 537] on div "Collapse" at bounding box center [115, 538] width 17 height 17
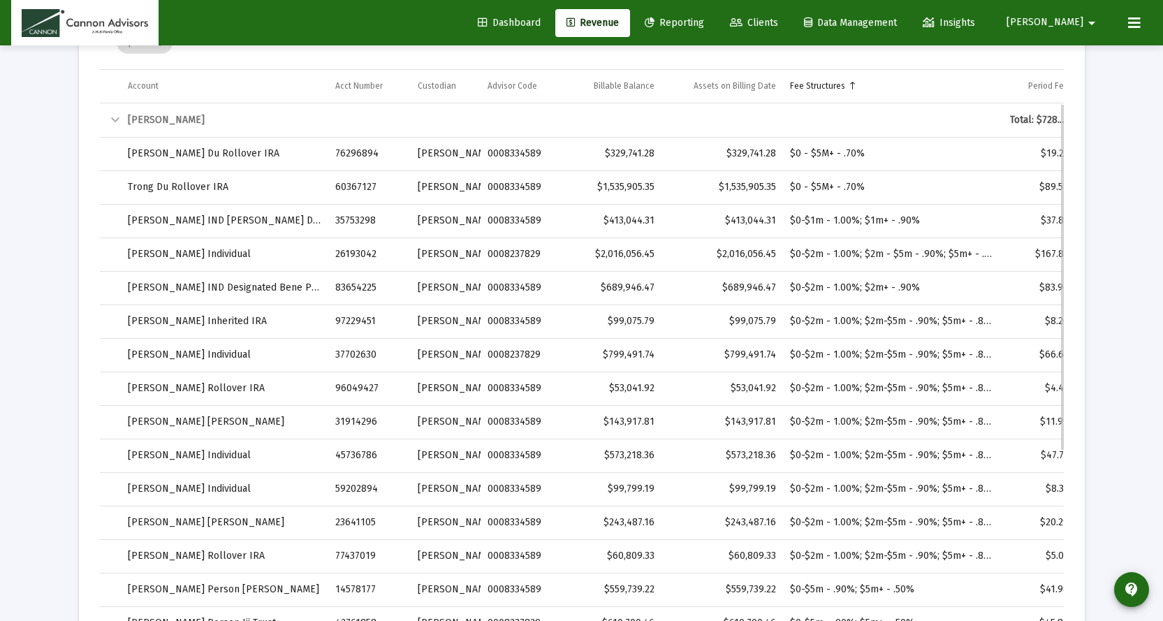
scroll to position [2123, 0]
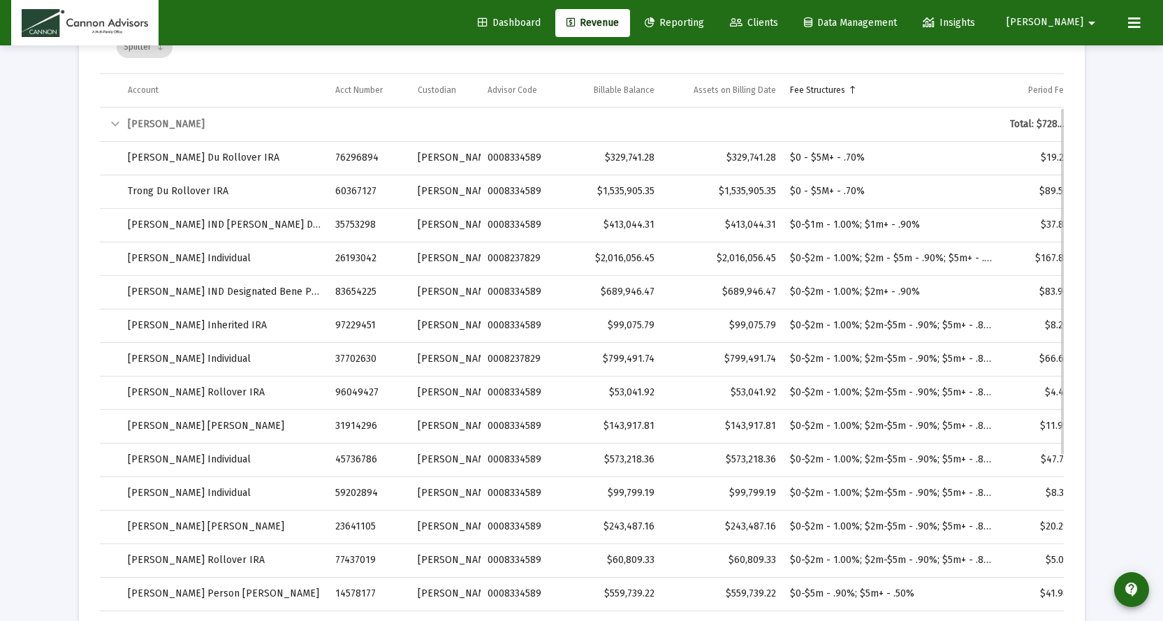
click at [110, 124] on div "Collapse" at bounding box center [115, 124] width 17 height 17
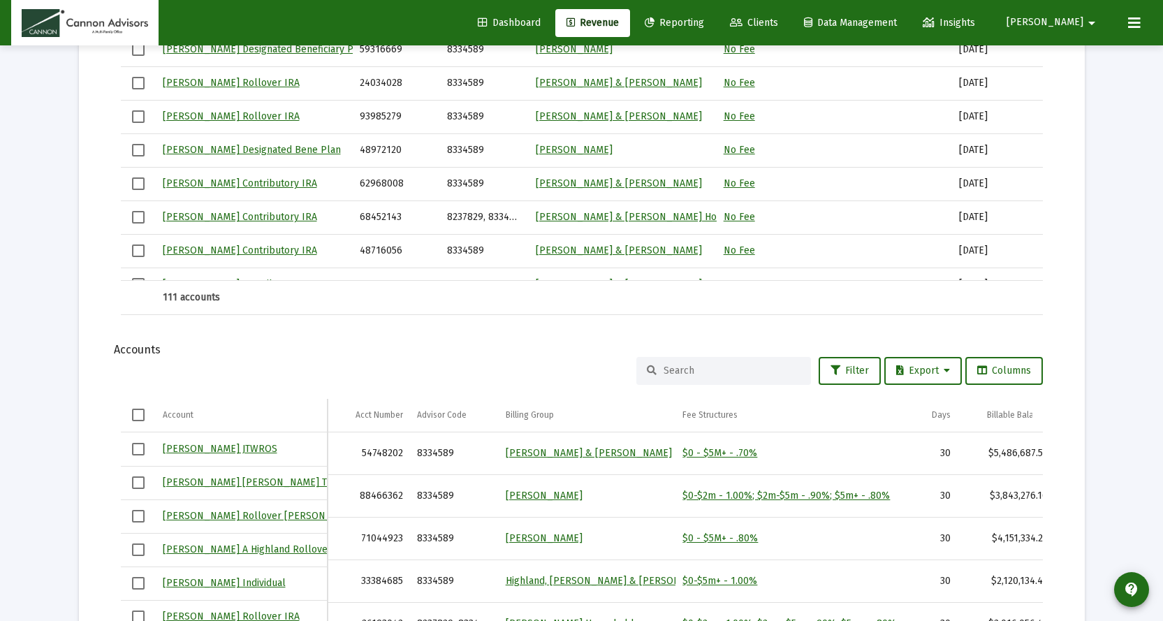
scroll to position [1228, 0]
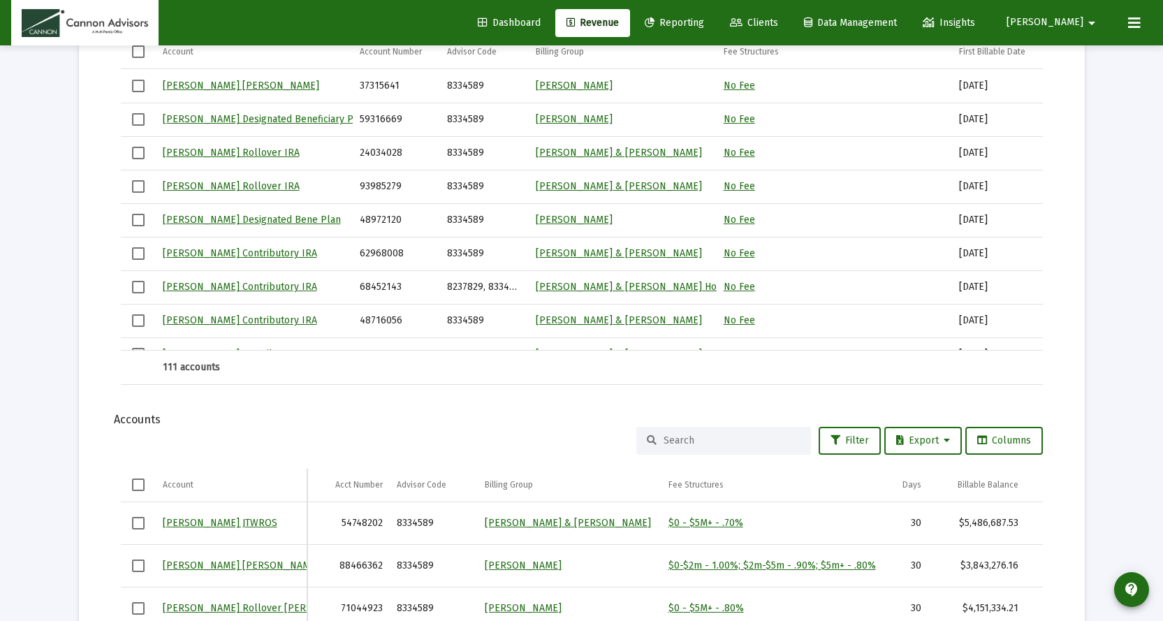
click at [778, 20] on span "Clients" at bounding box center [754, 23] width 48 height 12
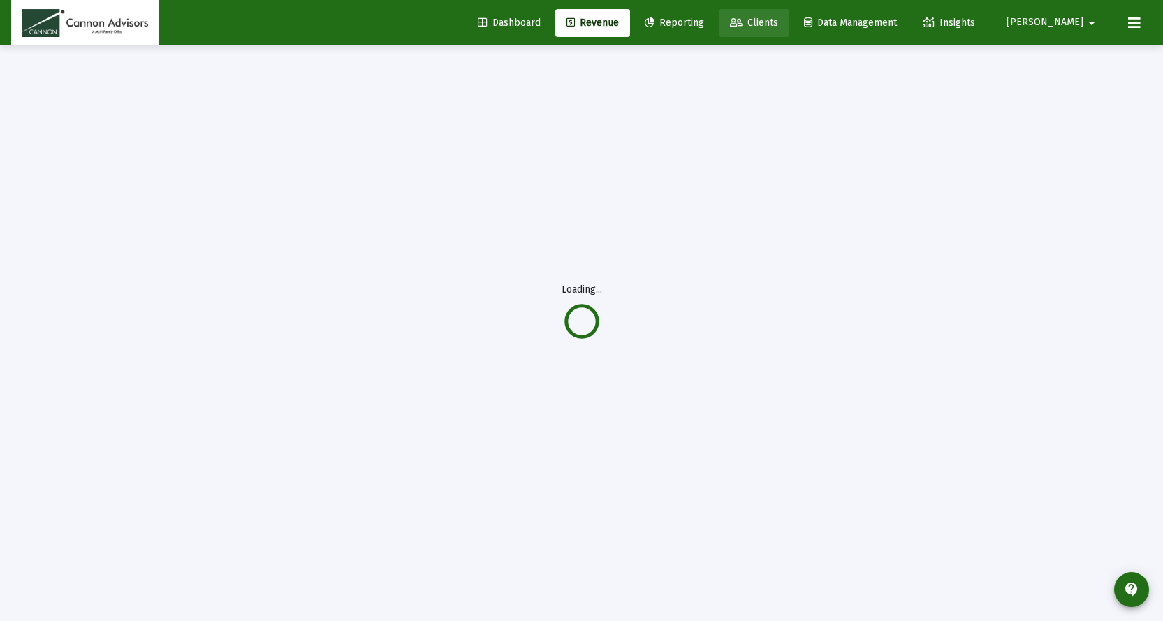
scroll to position [45, 0]
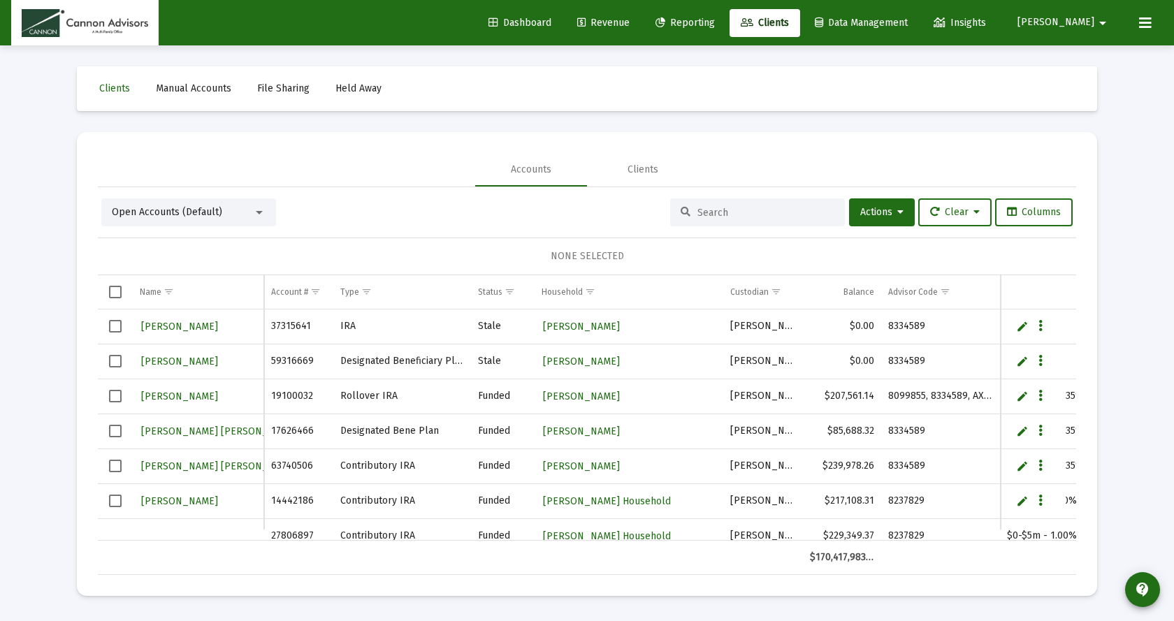
click at [742, 214] on input at bounding box center [765, 213] width 137 height 12
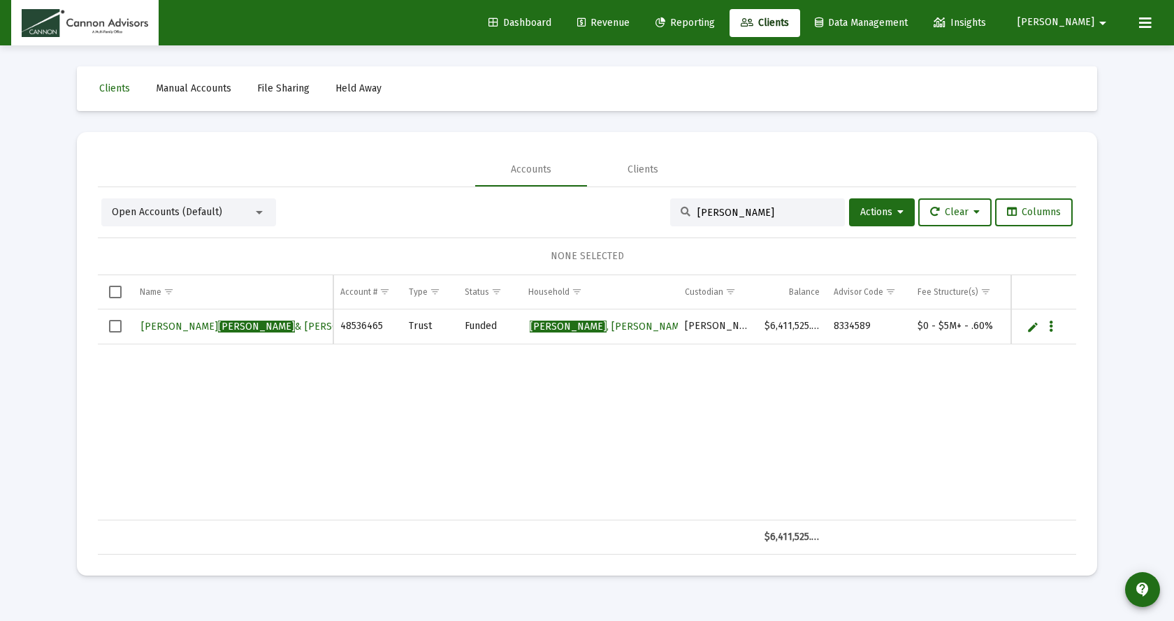
type input "[PERSON_NAME]"
click at [201, 326] on span "[PERSON_NAME] & [PERSON_NAME] Joint Rev Trust" at bounding box center [332, 327] width 382 height 12
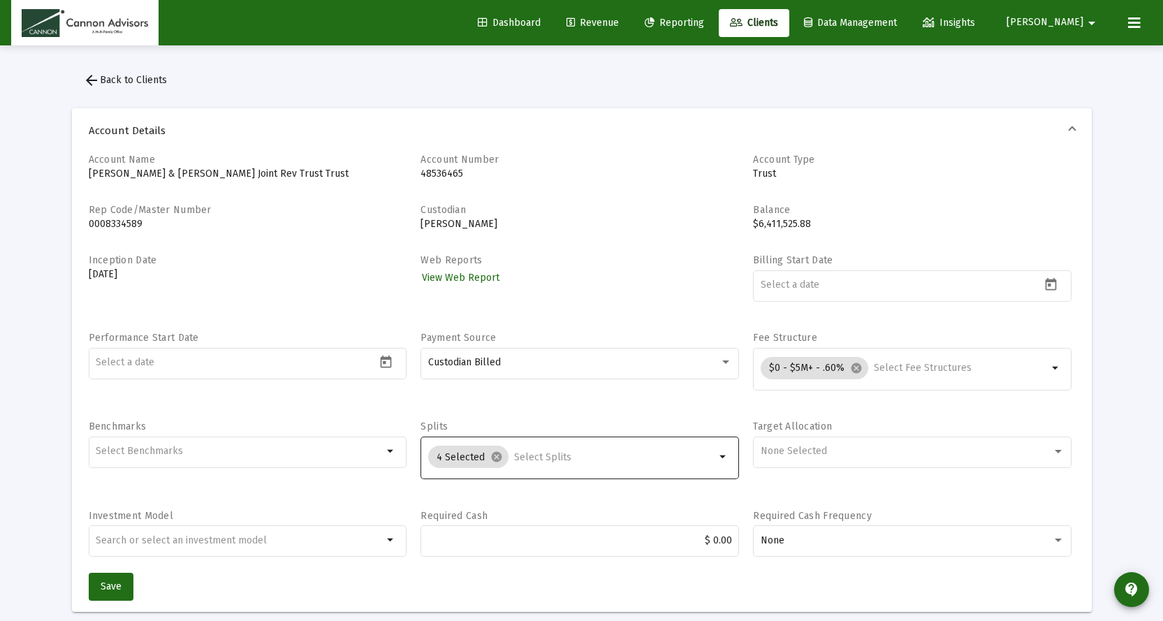
click at [713, 452] on input "Selection" at bounding box center [614, 457] width 201 height 11
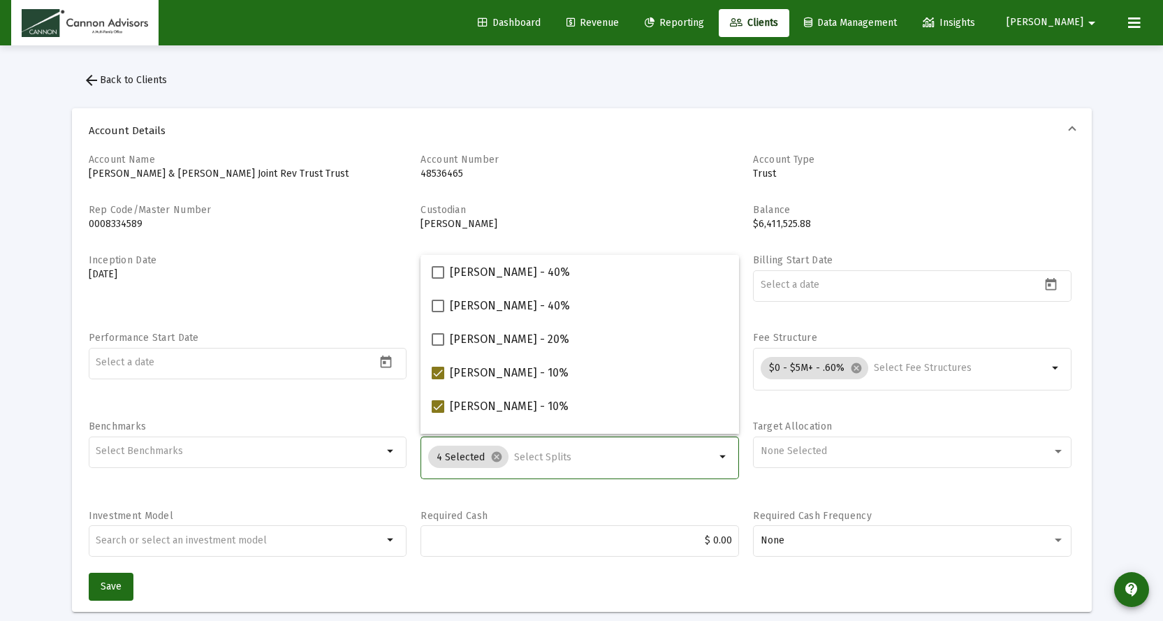
click at [541, 18] on span "Dashboard" at bounding box center [509, 23] width 63 height 12
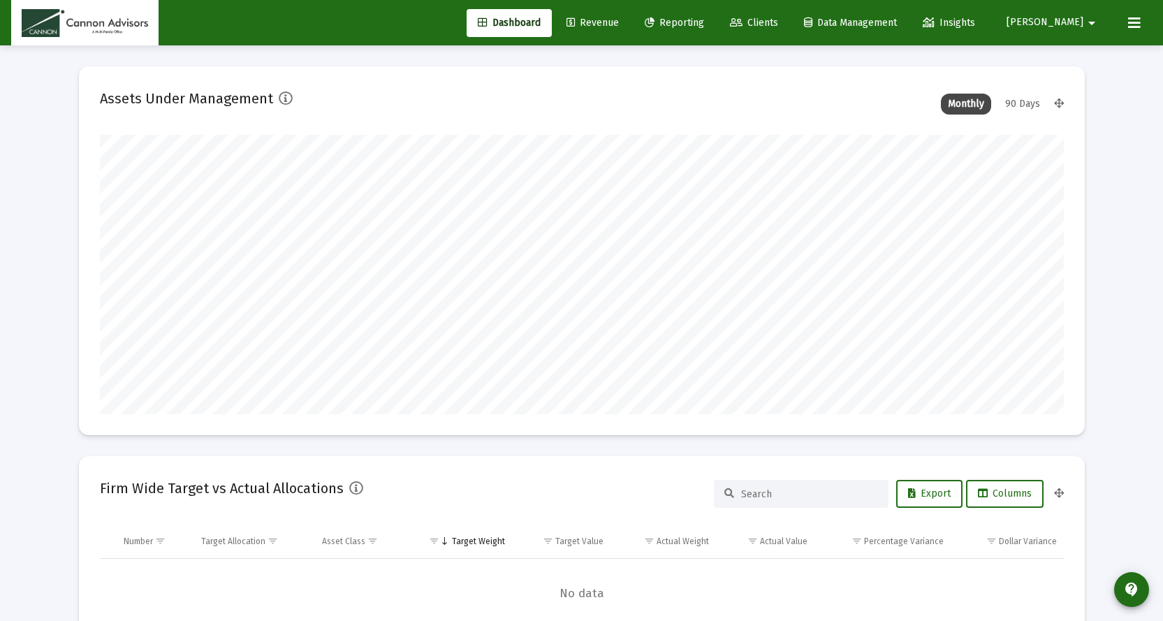
scroll to position [279, 451]
